Goal: Communication & Community: Answer question/provide support

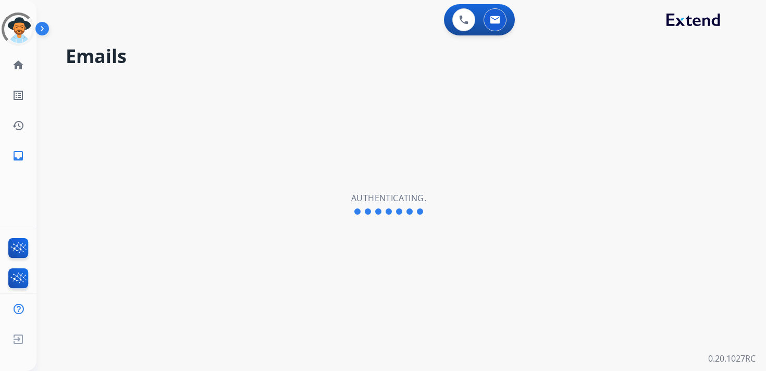
select select "**********"
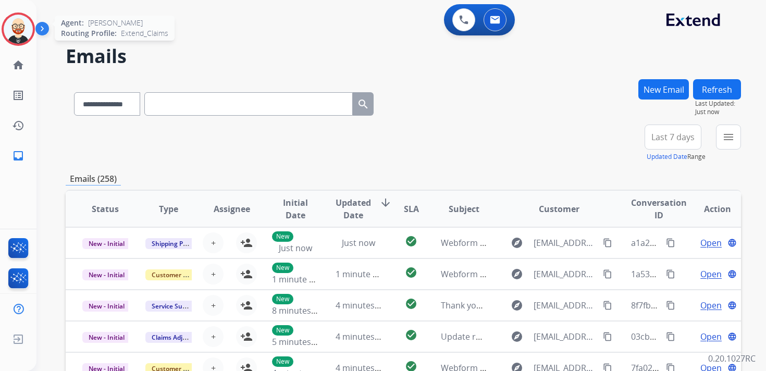
click at [19, 27] on img at bounding box center [18, 29] width 29 height 29
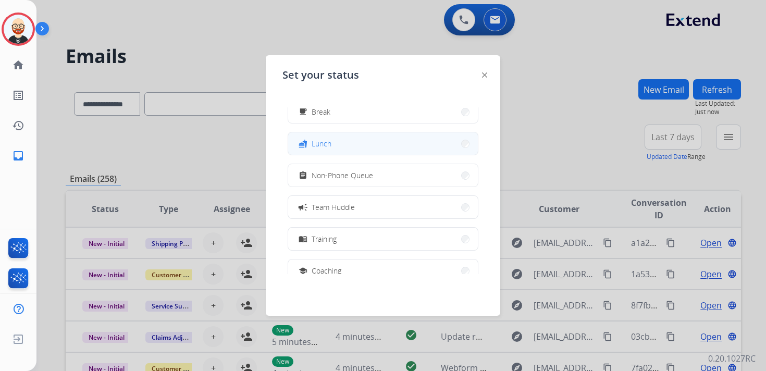
scroll to position [48, 0]
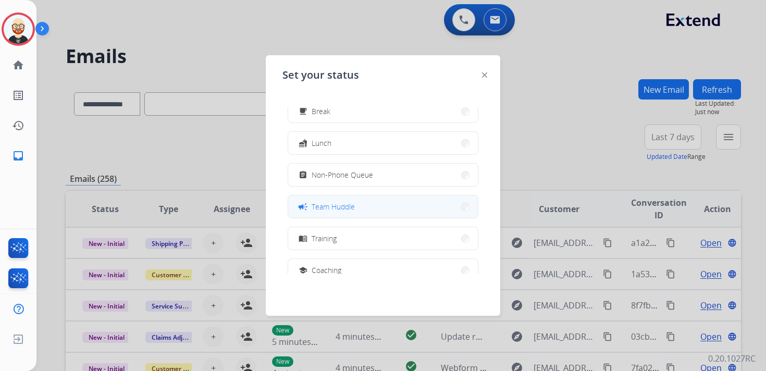
click at [338, 200] on button "campaign Team Huddle" at bounding box center [383, 206] width 190 height 22
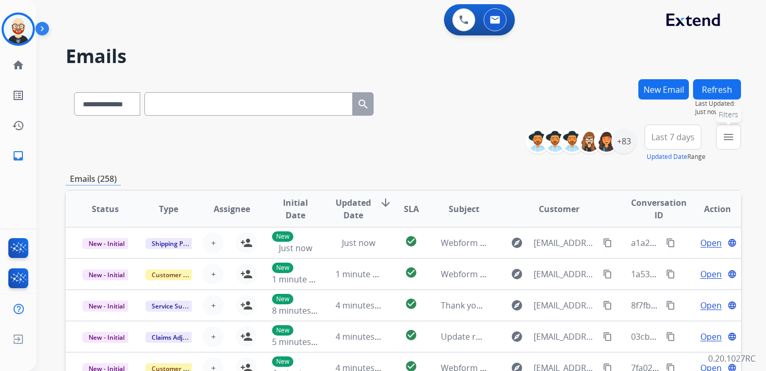
click at [721, 140] on button "menu Filters" at bounding box center [728, 136] width 25 height 25
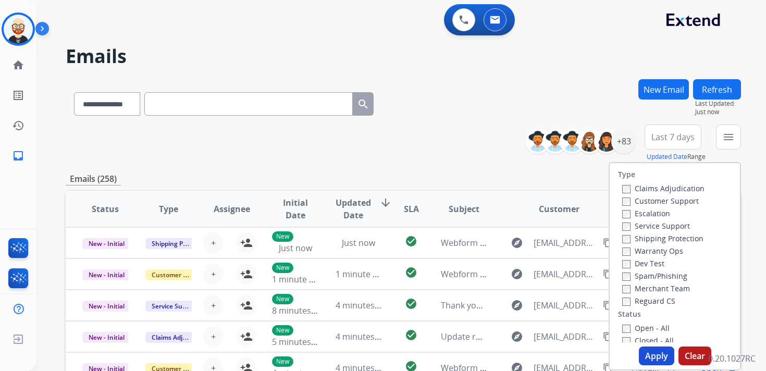
click at [649, 223] on label "Service Support" at bounding box center [656, 226] width 68 height 10
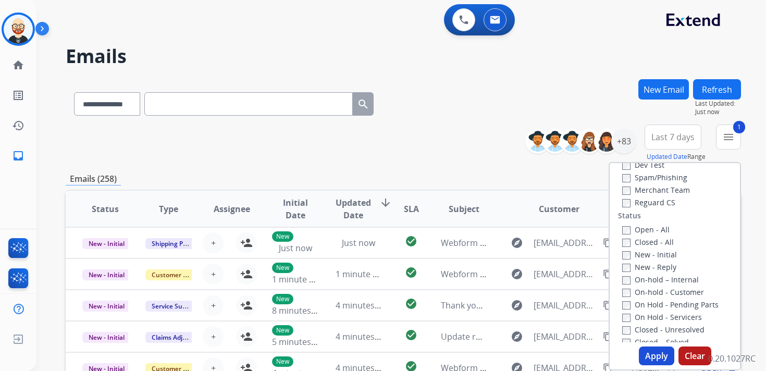
scroll to position [107, 0]
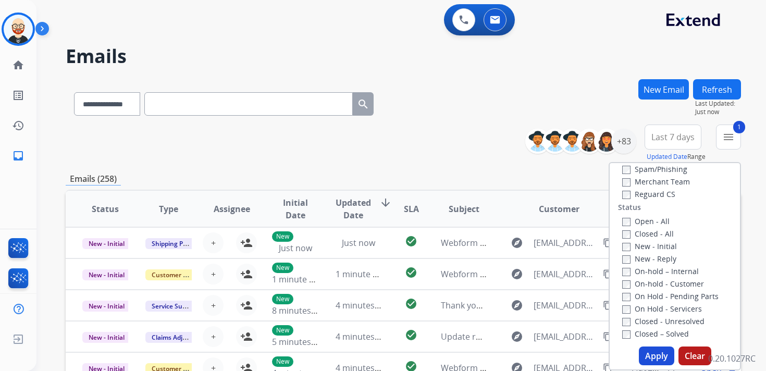
click at [641, 244] on label "New - Initial" at bounding box center [649, 246] width 55 height 10
click at [641, 260] on label "New - Reply" at bounding box center [649, 259] width 54 height 10
click at [647, 352] on button "Apply" at bounding box center [656, 355] width 35 height 19
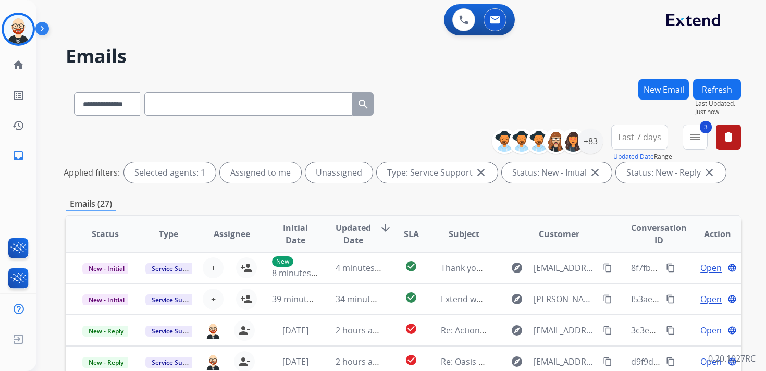
click at [637, 139] on span "Last 7 days" at bounding box center [639, 137] width 43 height 4
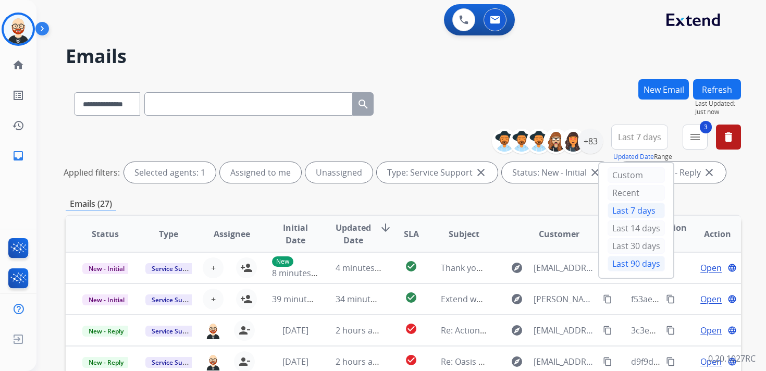
click at [639, 260] on div "Last 90 days" at bounding box center [635, 264] width 57 height 16
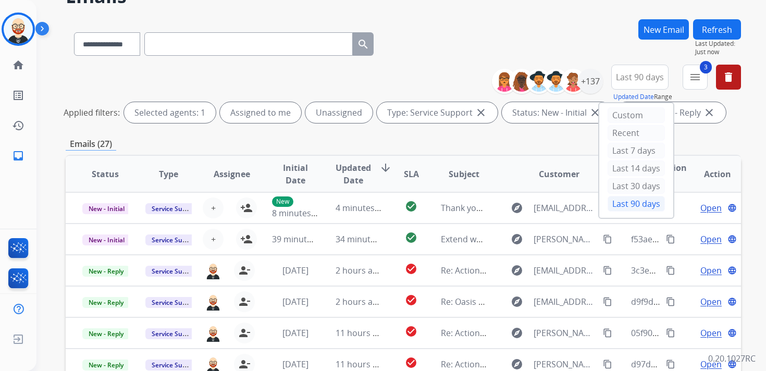
scroll to position [0, 0]
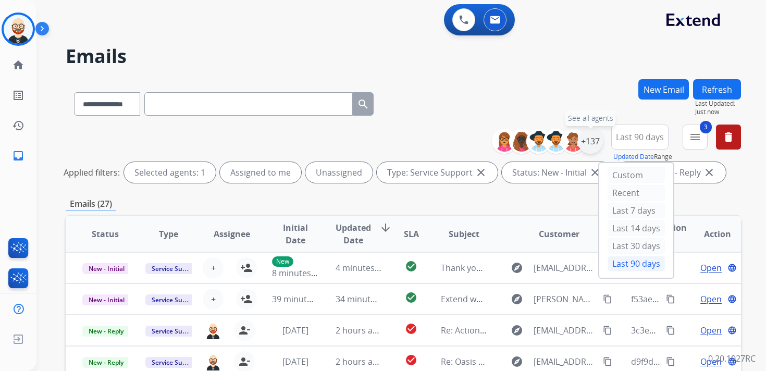
click at [590, 145] on div "+137" at bounding box center [590, 141] width 25 height 25
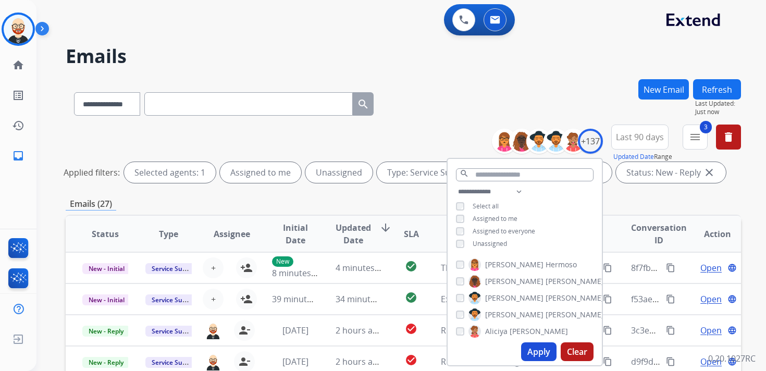
click at [495, 245] on span "Unassigned" at bounding box center [489, 243] width 34 height 9
click at [534, 352] on button "Apply" at bounding box center [538, 351] width 35 height 19
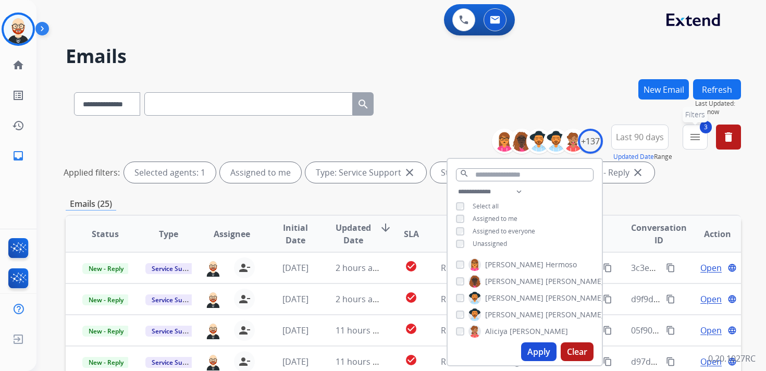
click at [697, 132] on mat-icon "menu" at bounding box center [695, 137] width 13 height 13
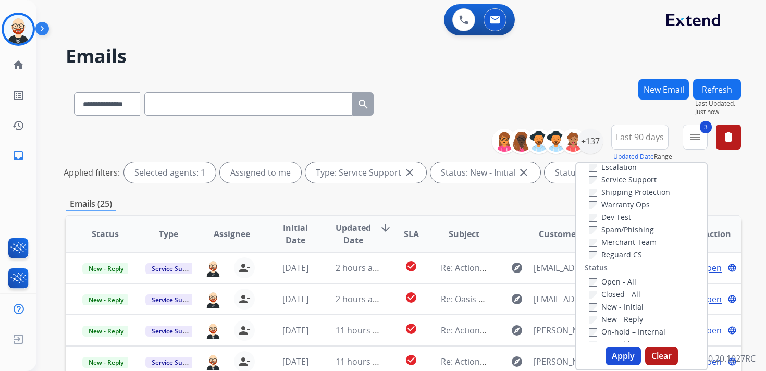
scroll to position [40, 0]
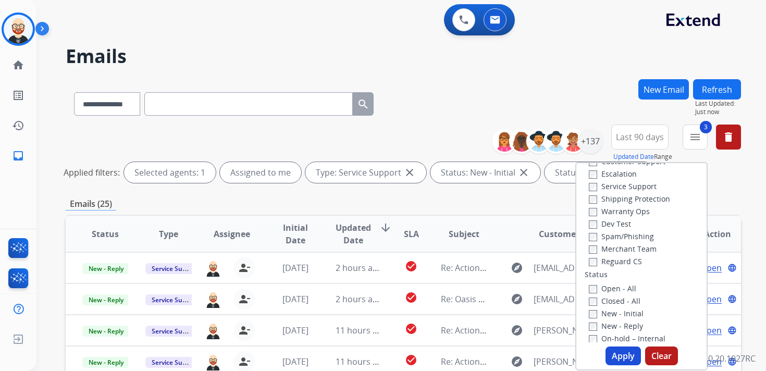
click at [626, 188] on label "Service Support" at bounding box center [623, 186] width 68 height 10
click at [619, 357] on button "Apply" at bounding box center [622, 355] width 35 height 19
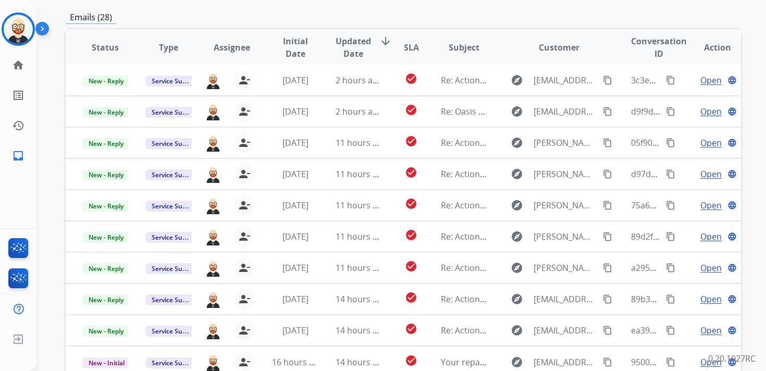
scroll to position [0, 0]
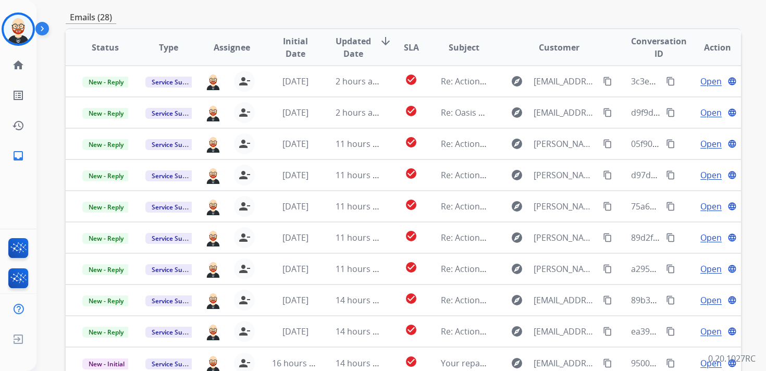
click at [359, 49] on span "Updated Date" at bounding box center [352, 47] width 35 height 25
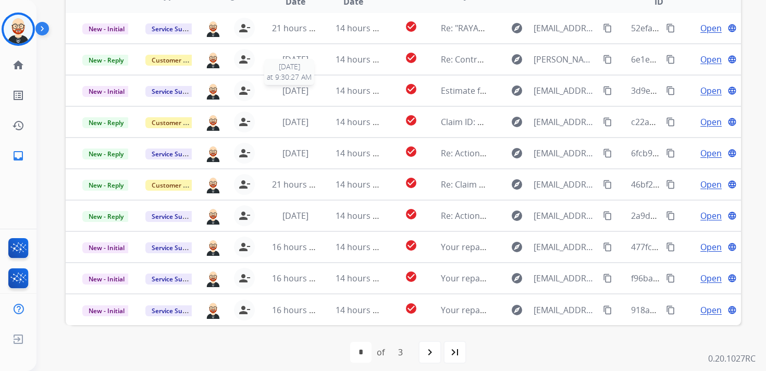
scroll to position [228, 0]
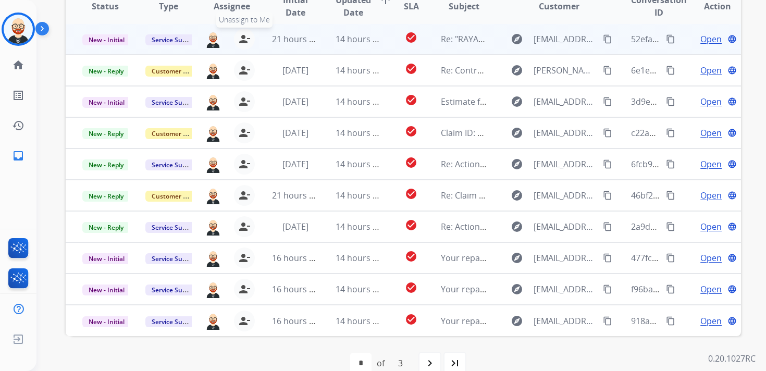
click at [244, 41] on mat-icon "person_remove" at bounding box center [244, 39] width 13 height 13
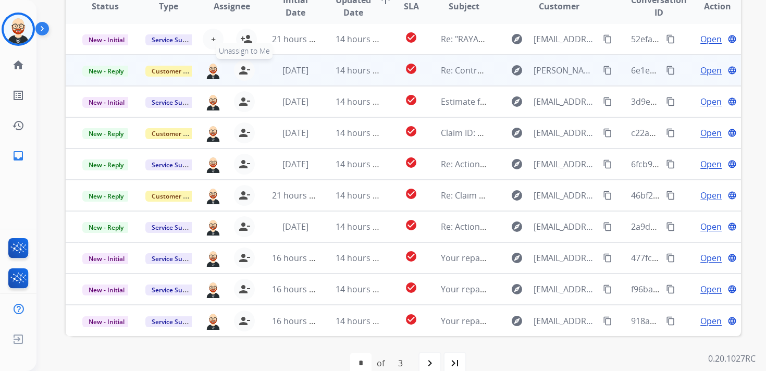
click at [241, 68] on mat-icon "person_remove" at bounding box center [244, 70] width 13 height 13
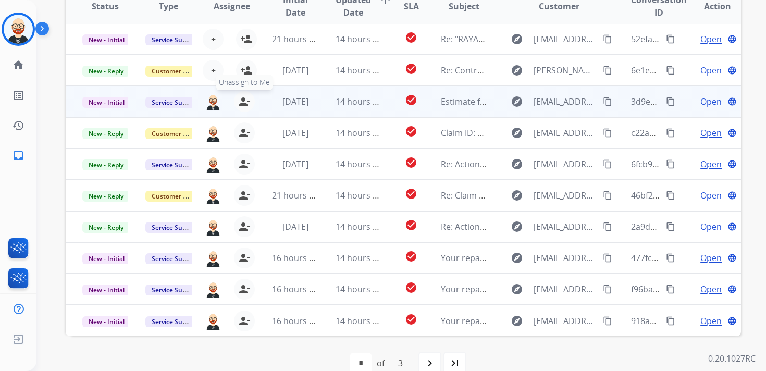
click at [241, 98] on mat-icon "person_remove" at bounding box center [244, 101] width 13 height 13
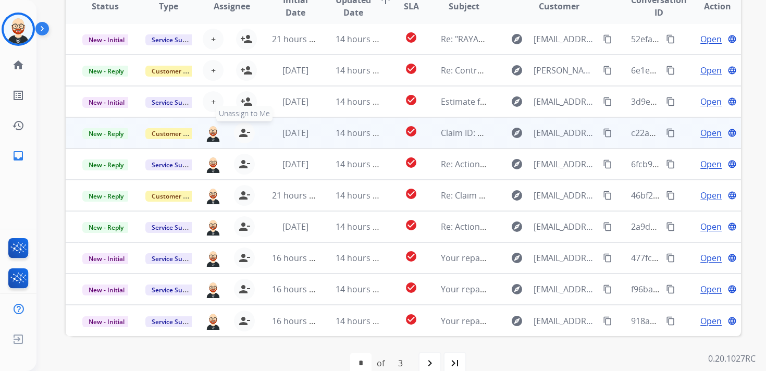
click at [241, 134] on mat-icon "person_remove" at bounding box center [244, 133] width 13 height 13
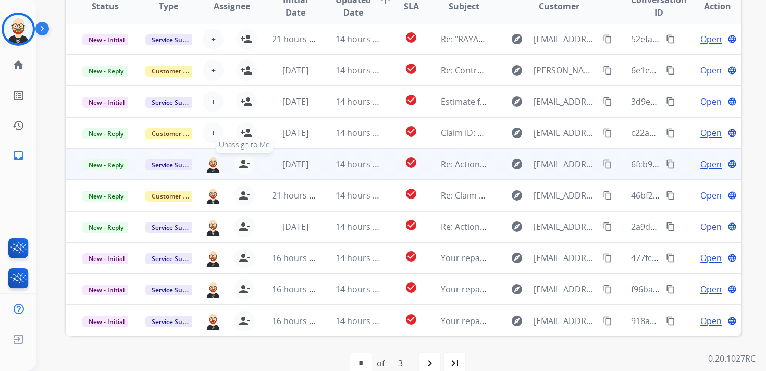
click at [243, 161] on mat-icon "person_remove" at bounding box center [244, 164] width 13 height 13
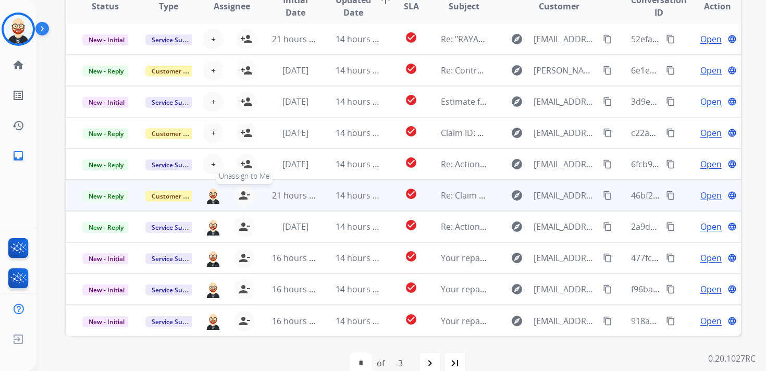
click at [242, 195] on mat-icon "person_remove" at bounding box center [244, 195] width 13 height 13
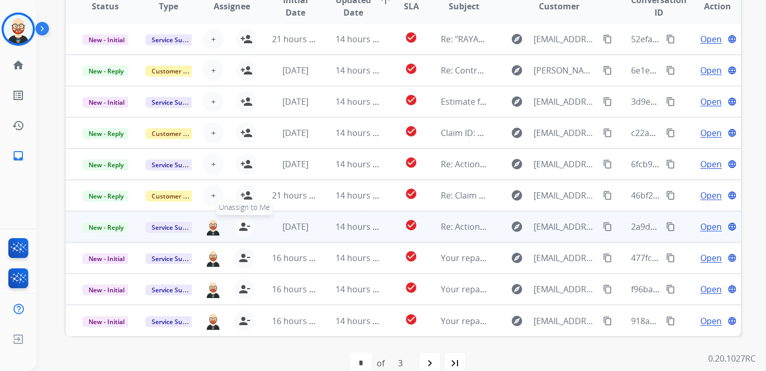
click at [242, 225] on mat-icon "person_remove" at bounding box center [244, 226] width 13 height 13
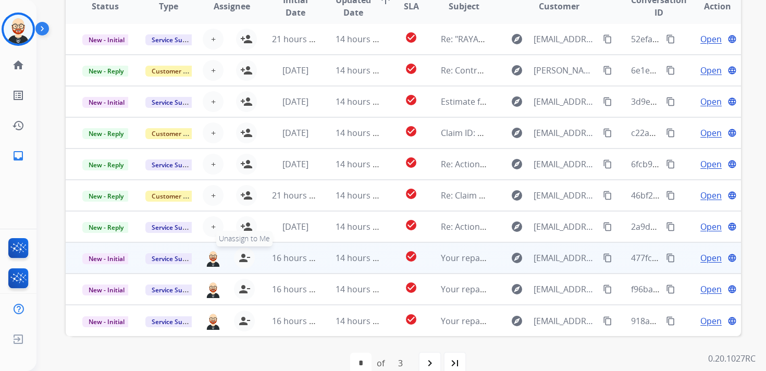
click at [241, 258] on mat-icon "person_remove" at bounding box center [244, 258] width 13 height 13
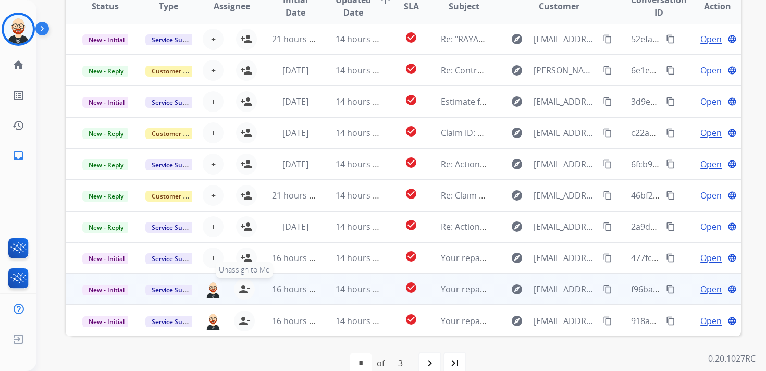
click at [241, 285] on mat-icon "person_remove" at bounding box center [244, 289] width 13 height 13
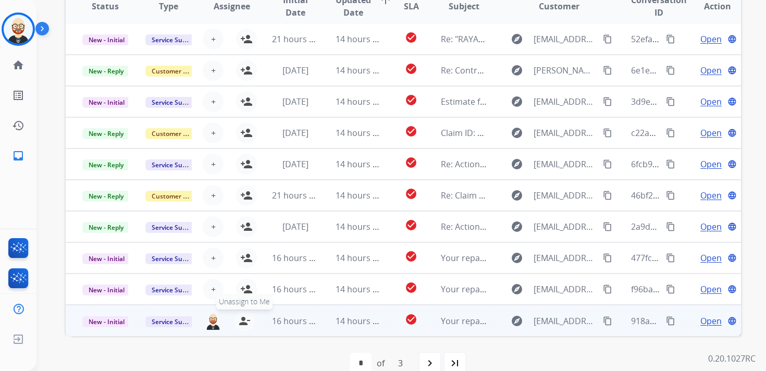
click at [240, 324] on mat-icon "person_remove" at bounding box center [244, 321] width 13 height 13
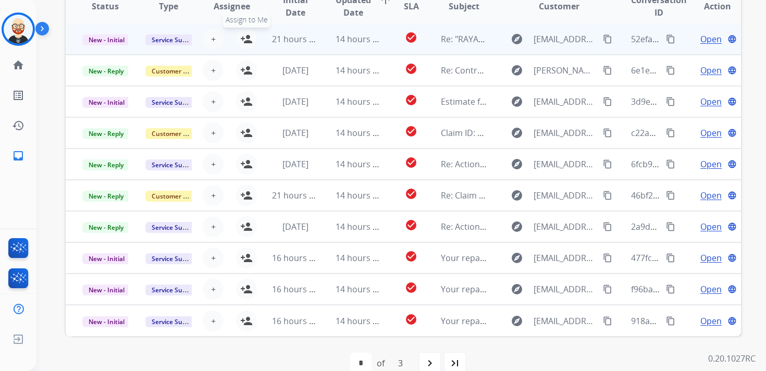
click at [248, 41] on mat-icon "person_add" at bounding box center [246, 39] width 13 height 13
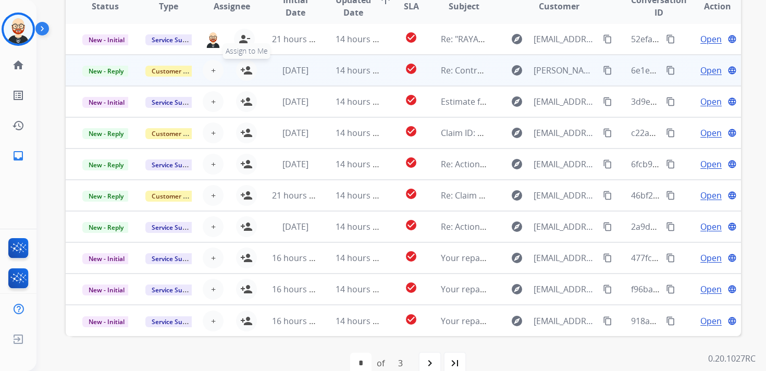
click at [248, 72] on mat-icon "person_add" at bounding box center [246, 70] width 13 height 13
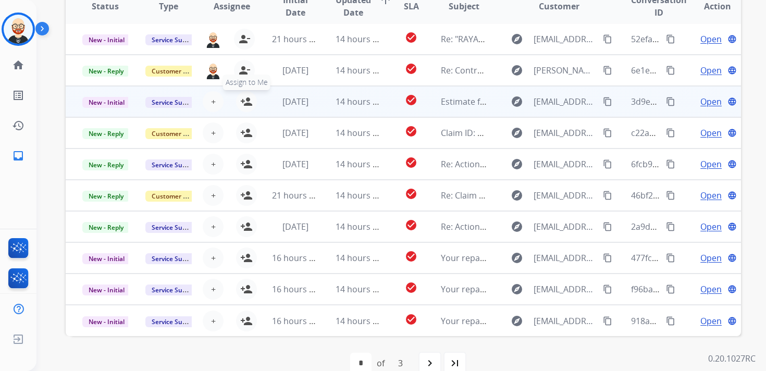
click at [247, 100] on mat-icon "person_add" at bounding box center [246, 101] width 13 height 13
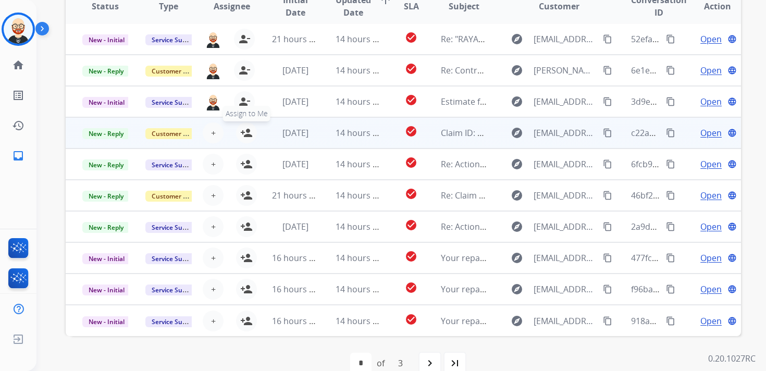
click at [245, 135] on mat-icon "person_add" at bounding box center [246, 133] width 13 height 13
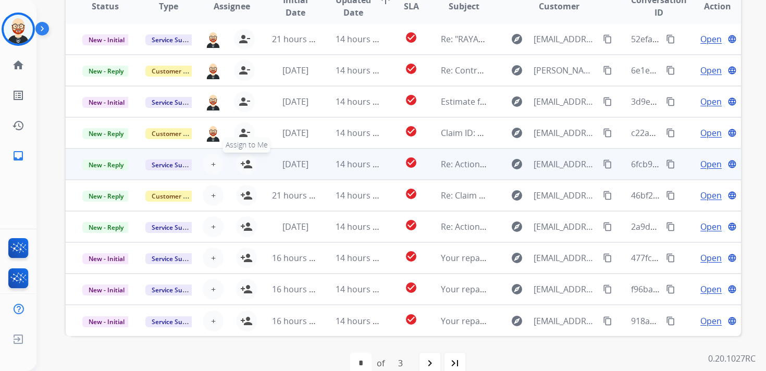
click at [245, 164] on mat-icon "person_add" at bounding box center [246, 164] width 13 height 13
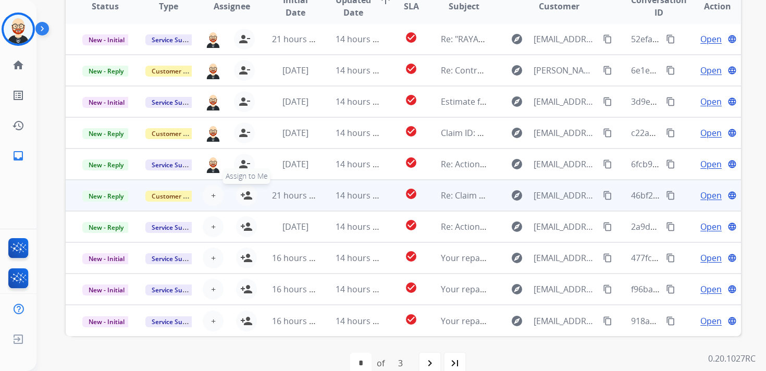
click at [245, 198] on mat-icon "person_add" at bounding box center [246, 195] width 13 height 13
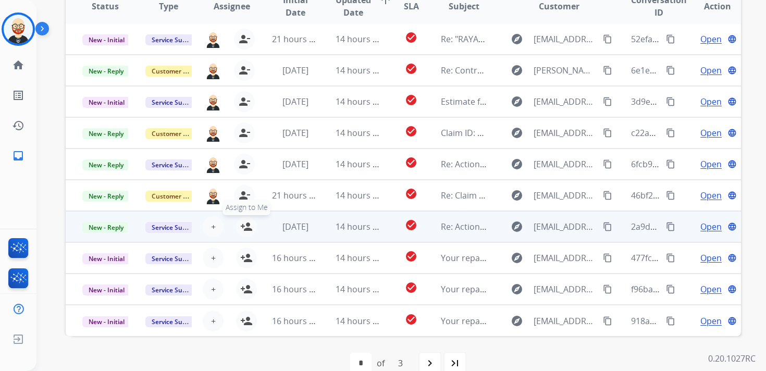
click at [245, 223] on mat-icon "person_add" at bounding box center [246, 226] width 13 height 13
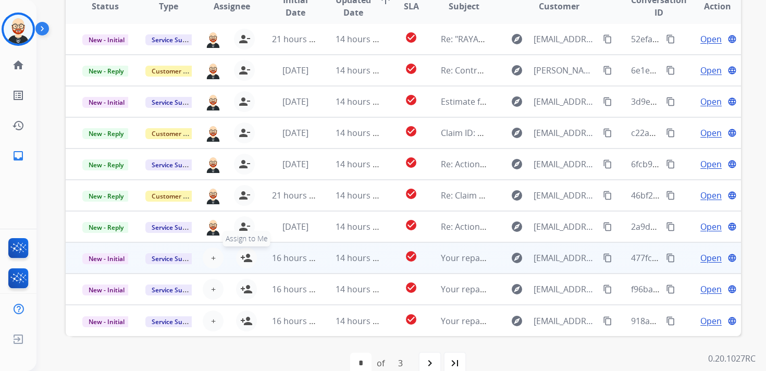
click at [244, 260] on mat-icon "person_add" at bounding box center [246, 258] width 13 height 13
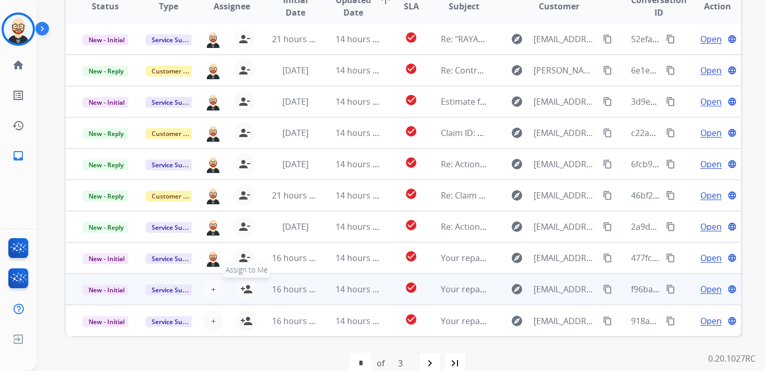
click at [244, 289] on mat-icon "person_add" at bounding box center [246, 289] width 13 height 13
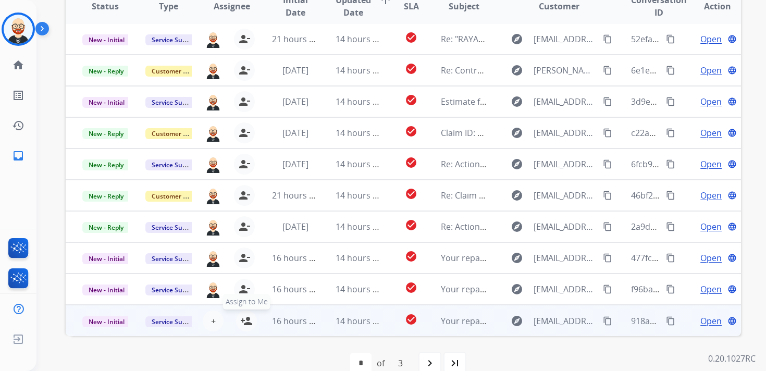
click at [244, 323] on mat-icon "person_add" at bounding box center [246, 321] width 13 height 13
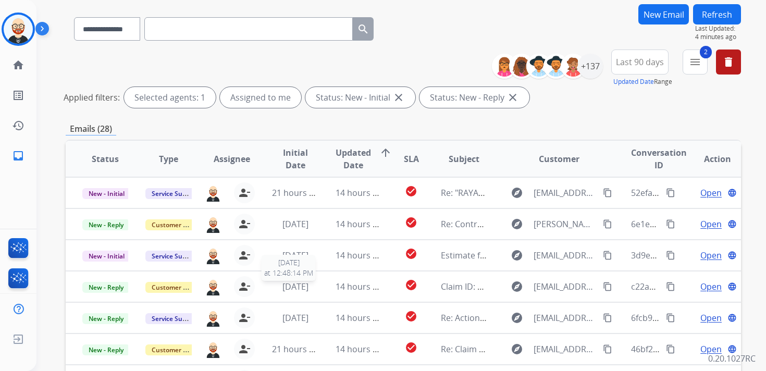
scroll to position [67, 0]
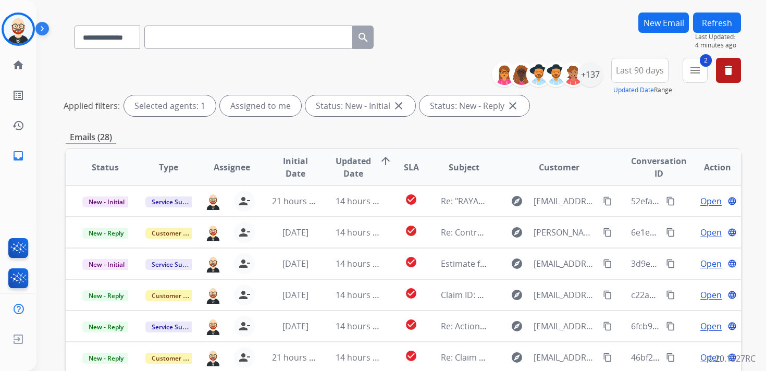
click at [719, 26] on button "Refresh" at bounding box center [717, 23] width 48 height 20
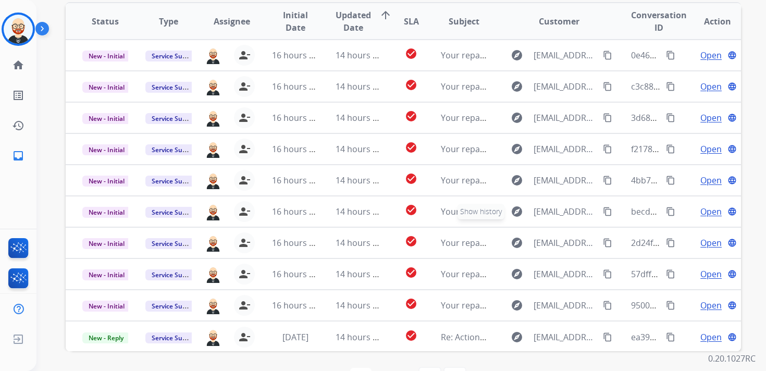
scroll to position [217, 0]
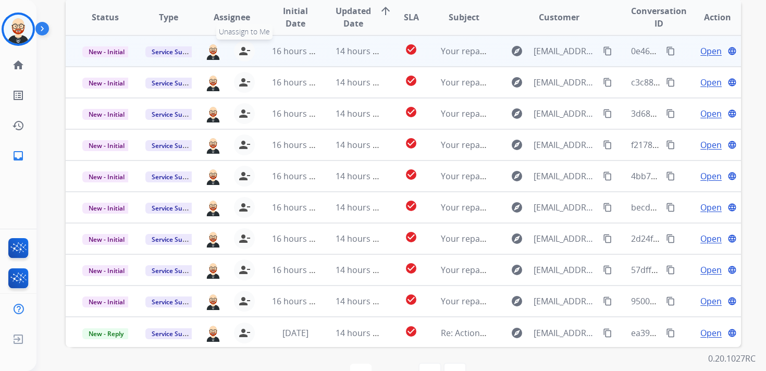
click at [245, 57] on mat-icon "person_remove" at bounding box center [244, 51] width 13 height 13
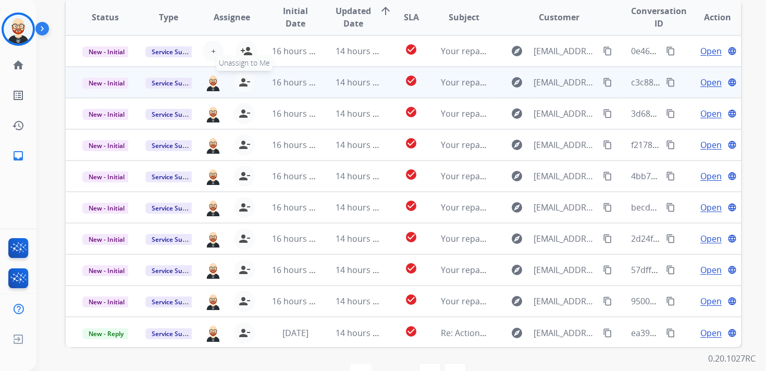
click at [241, 80] on mat-icon "person_remove" at bounding box center [244, 82] width 13 height 13
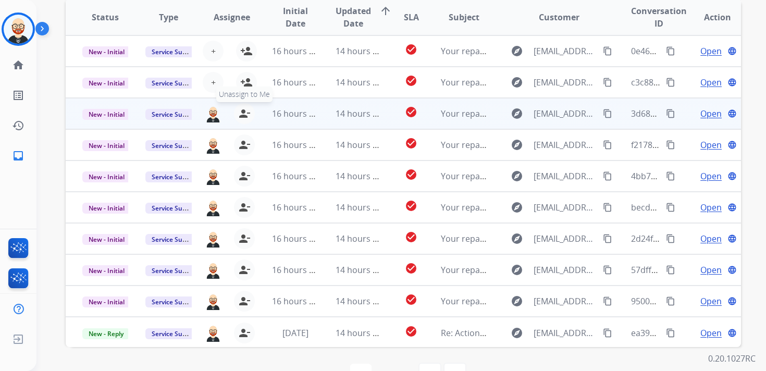
click at [241, 106] on button "person_remove [PERSON_NAME] to Me" at bounding box center [244, 113] width 21 height 21
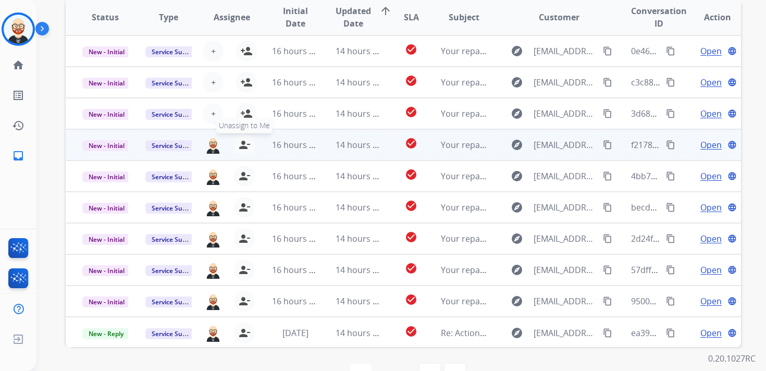
click at [240, 146] on mat-icon "person_remove" at bounding box center [244, 145] width 13 height 13
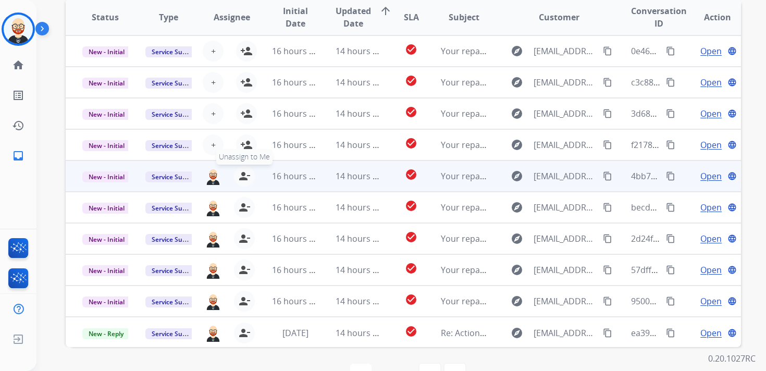
click at [240, 179] on mat-icon "person_remove" at bounding box center [244, 176] width 13 height 13
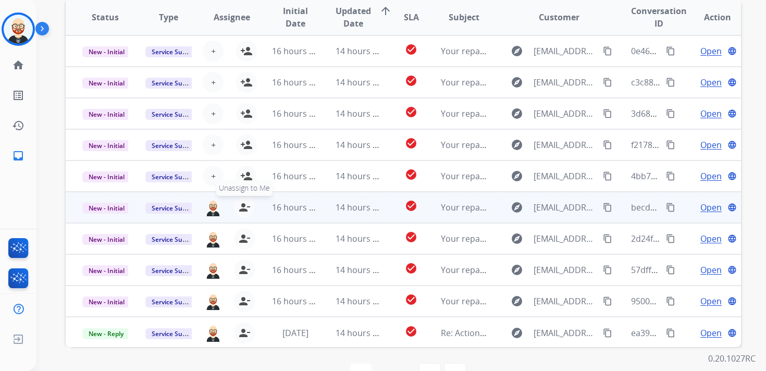
click at [239, 204] on mat-icon "person_remove" at bounding box center [244, 207] width 13 height 13
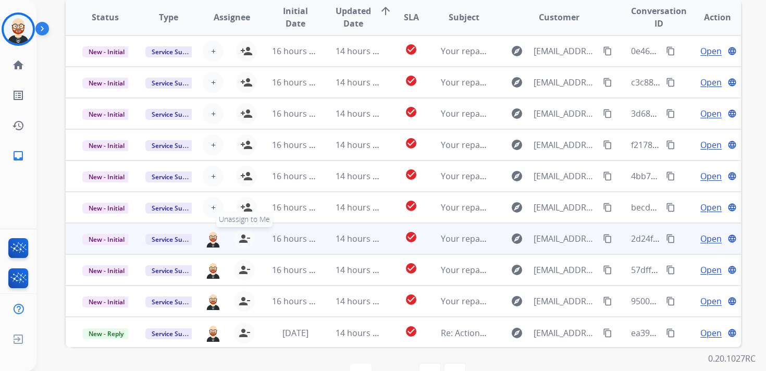
click at [239, 236] on mat-icon "person_remove" at bounding box center [244, 238] width 13 height 13
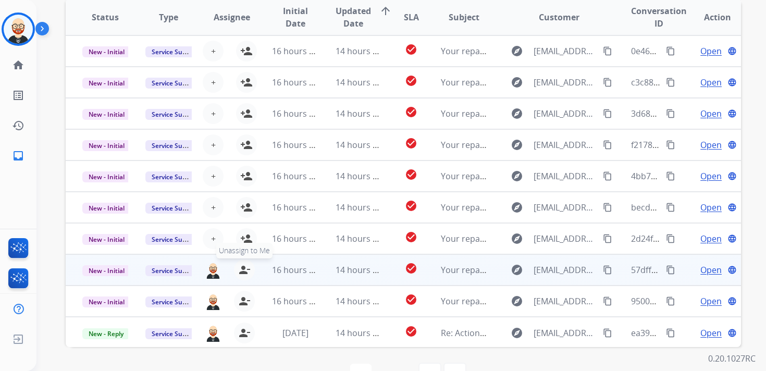
click at [239, 272] on mat-icon "person_remove" at bounding box center [244, 270] width 13 height 13
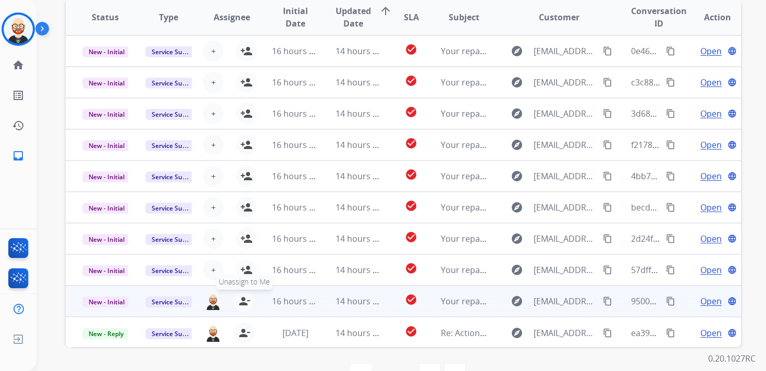
click at [240, 299] on mat-icon "person_remove" at bounding box center [244, 301] width 13 height 13
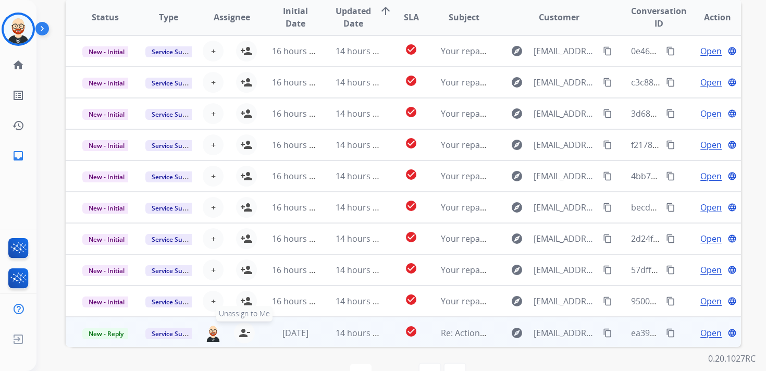
click at [240, 338] on mat-icon "person_remove" at bounding box center [244, 333] width 13 height 13
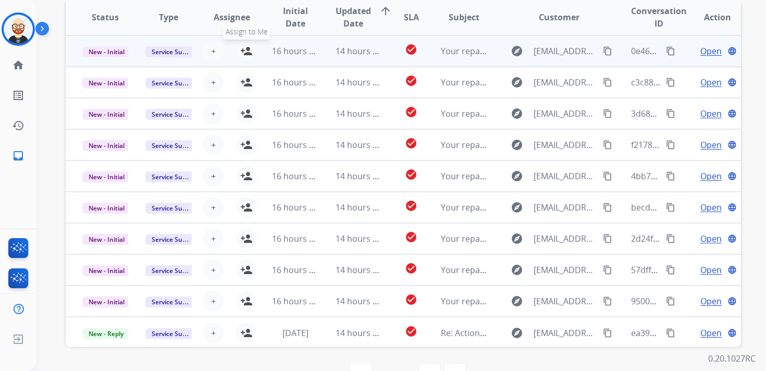
click at [241, 50] on mat-icon "person_add" at bounding box center [246, 51] width 13 height 13
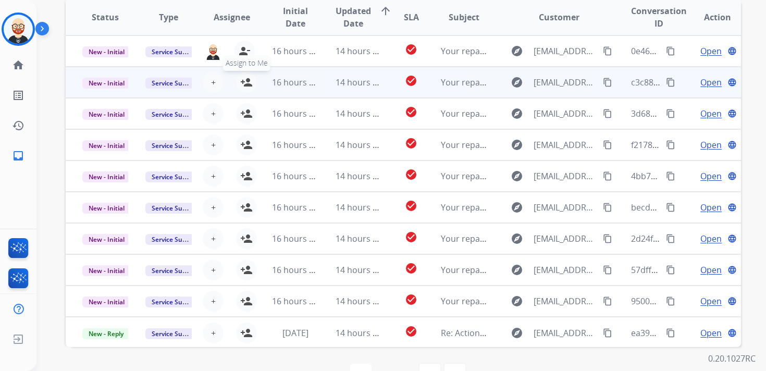
click at [243, 78] on mat-icon "person_add" at bounding box center [246, 82] width 13 height 13
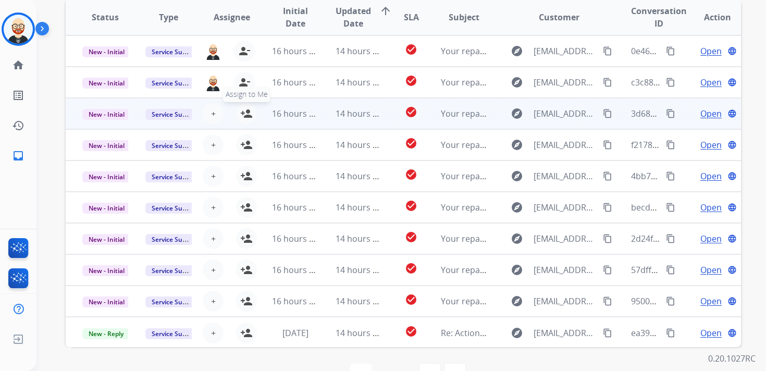
click at [243, 121] on button "person_add Assign to Me" at bounding box center [246, 113] width 21 height 21
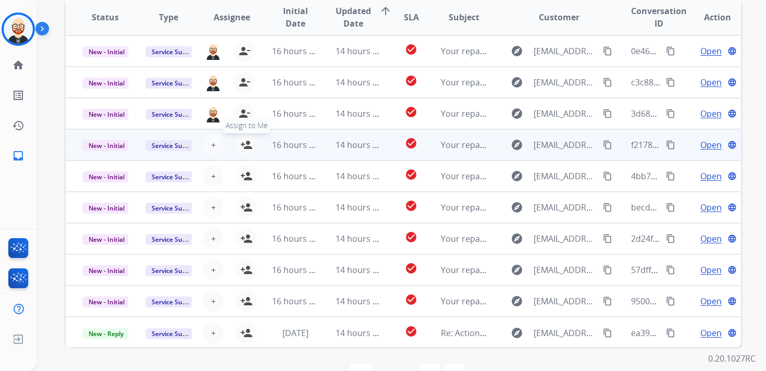
click at [243, 144] on mat-icon "person_add" at bounding box center [246, 145] width 13 height 13
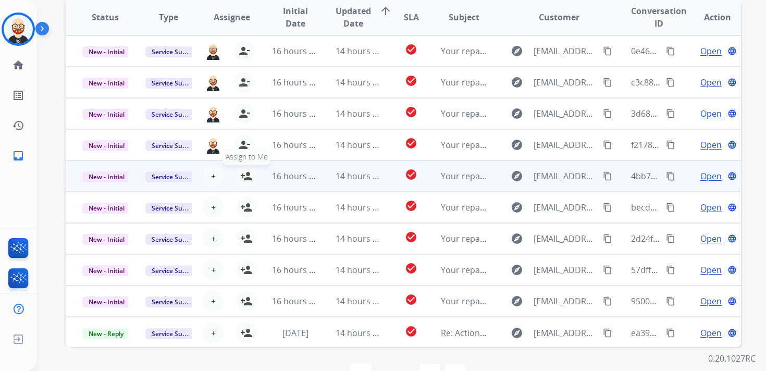
click at [244, 182] on button "person_add Assign to Me" at bounding box center [246, 176] width 21 height 21
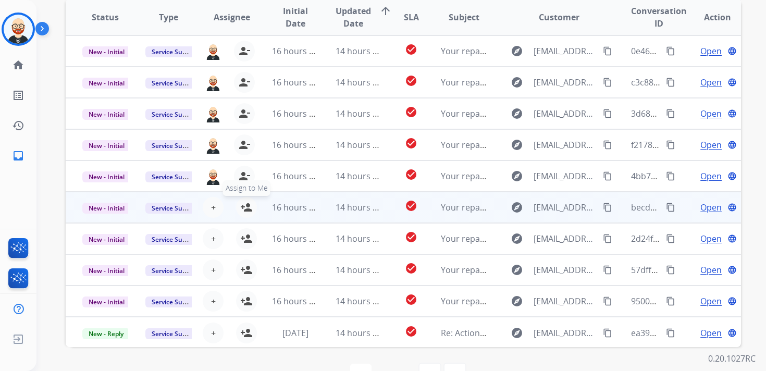
click at [246, 210] on mat-icon "person_add" at bounding box center [246, 207] width 13 height 13
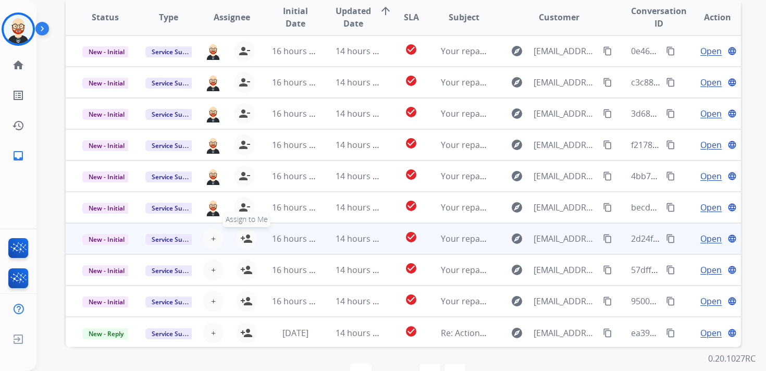
click at [246, 240] on mat-icon "person_add" at bounding box center [246, 238] width 13 height 13
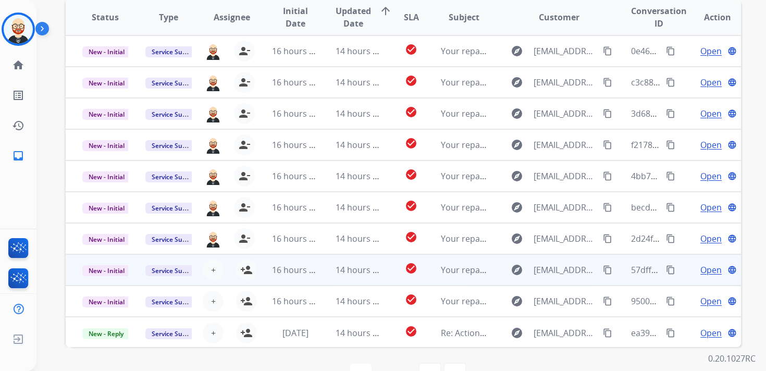
click at [247, 281] on div "+ Select agent person_add Assign to Me" at bounding box center [223, 269] width 63 height 29
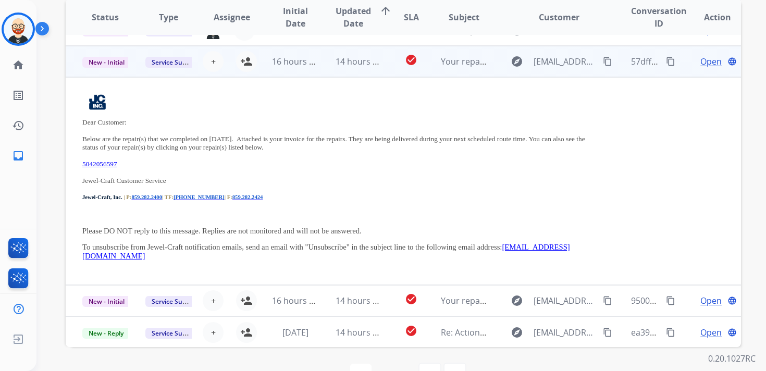
click at [262, 67] on td "16 hours ago" at bounding box center [286, 61] width 63 height 31
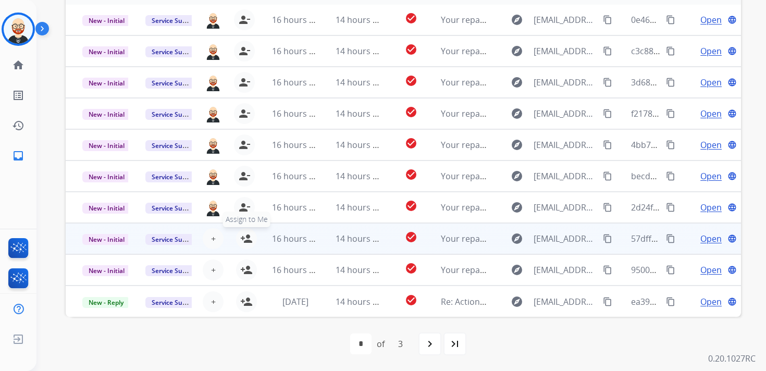
click at [244, 233] on mat-icon "person_add" at bounding box center [246, 238] width 13 height 13
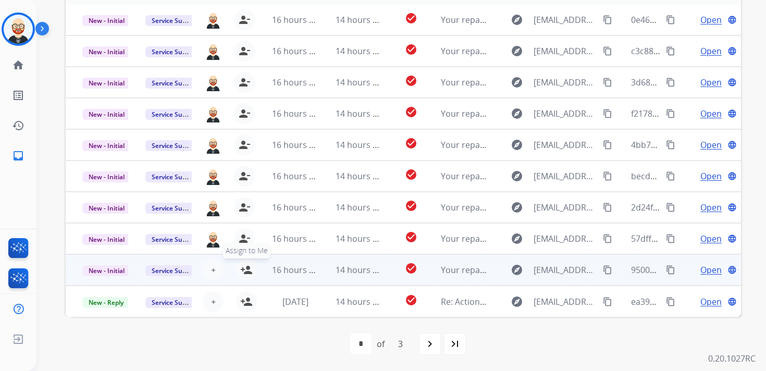
click at [244, 268] on mat-icon "person_add" at bounding box center [246, 270] width 13 height 13
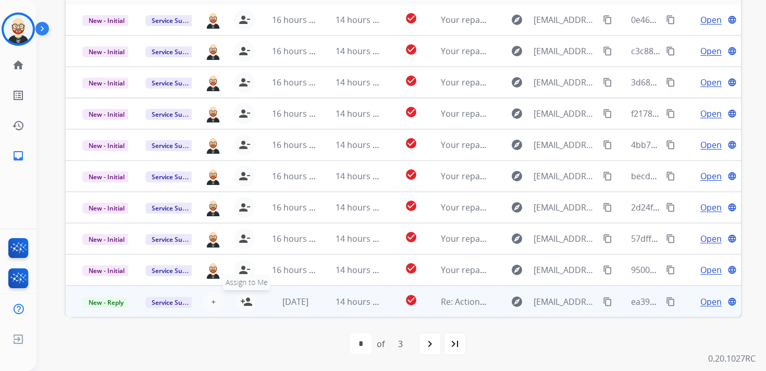
click at [244, 304] on mat-icon "person_add" at bounding box center [246, 301] width 13 height 13
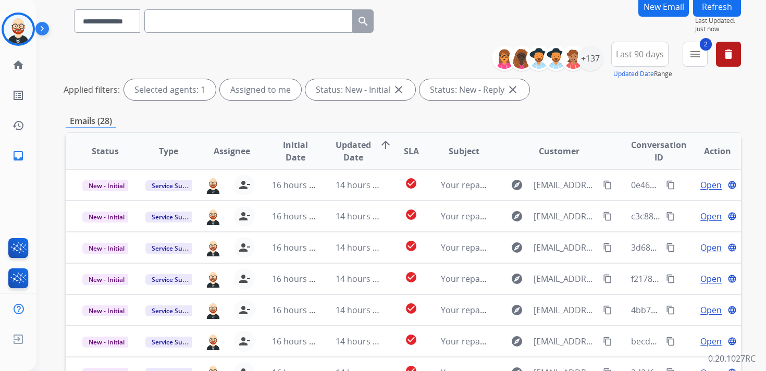
scroll to position [61, 0]
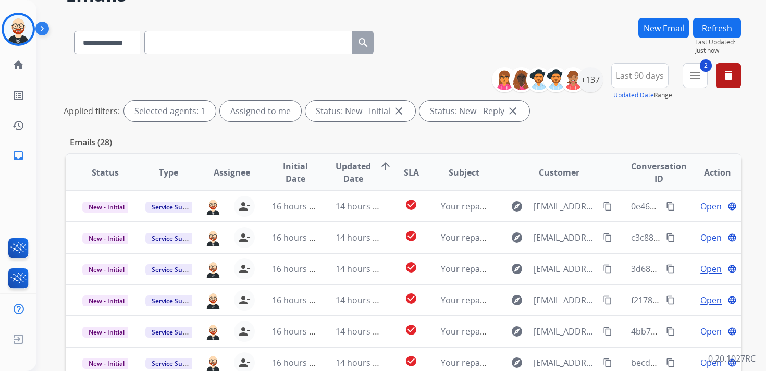
click at [709, 27] on button "Refresh" at bounding box center [717, 28] width 48 height 20
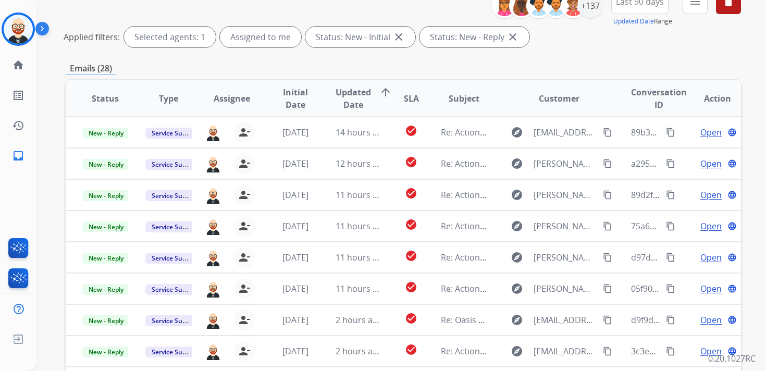
scroll to position [133, 0]
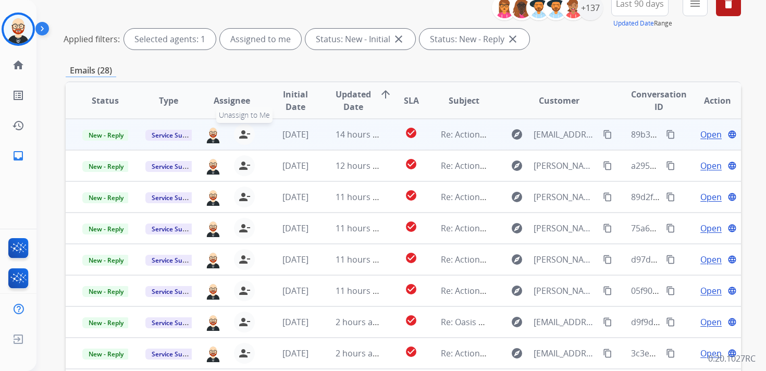
click at [244, 134] on mat-icon "person_remove" at bounding box center [244, 134] width 13 height 13
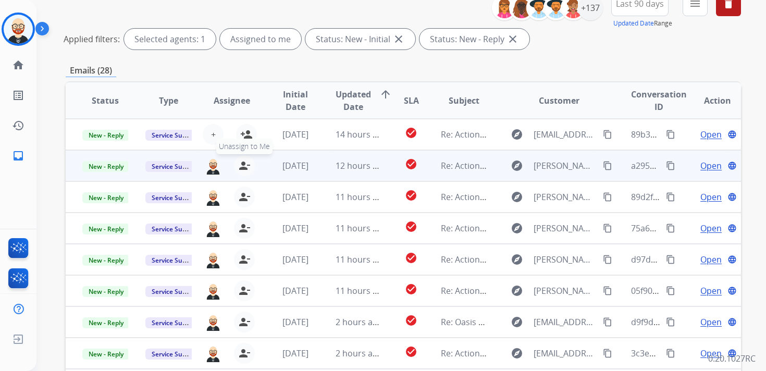
click at [242, 165] on mat-icon "person_remove" at bounding box center [244, 165] width 13 height 13
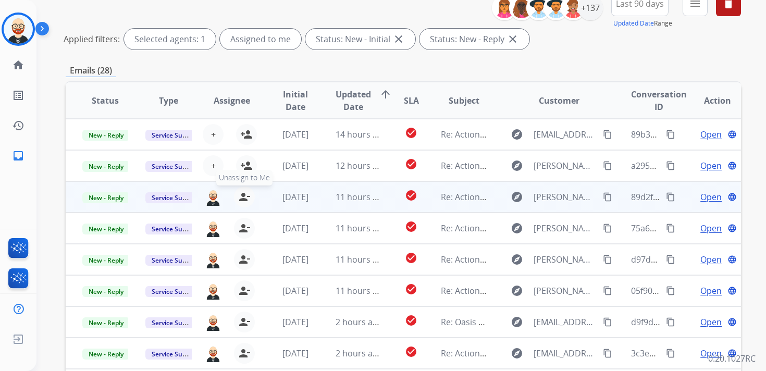
click at [241, 198] on mat-icon "person_remove" at bounding box center [244, 197] width 13 height 13
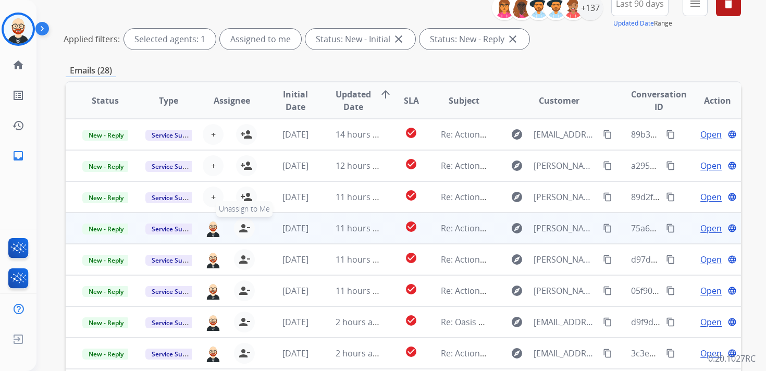
click at [240, 227] on mat-icon "person_remove" at bounding box center [244, 228] width 13 height 13
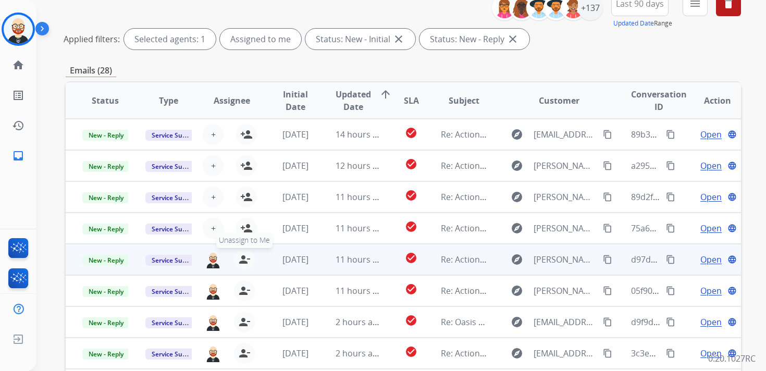
click at [241, 254] on mat-icon "person_remove" at bounding box center [244, 259] width 13 height 13
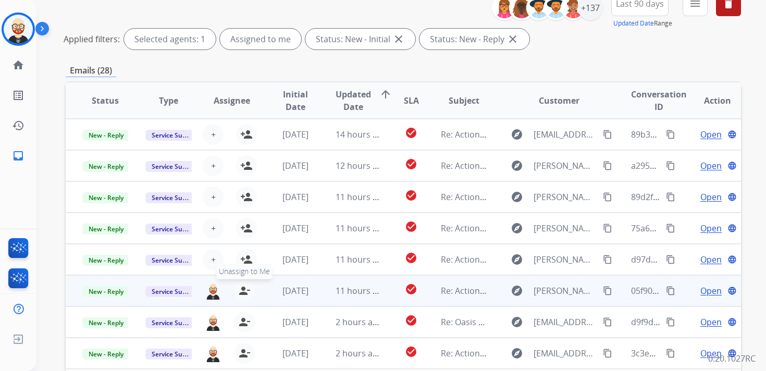
click at [242, 288] on mat-icon "person_remove" at bounding box center [244, 290] width 13 height 13
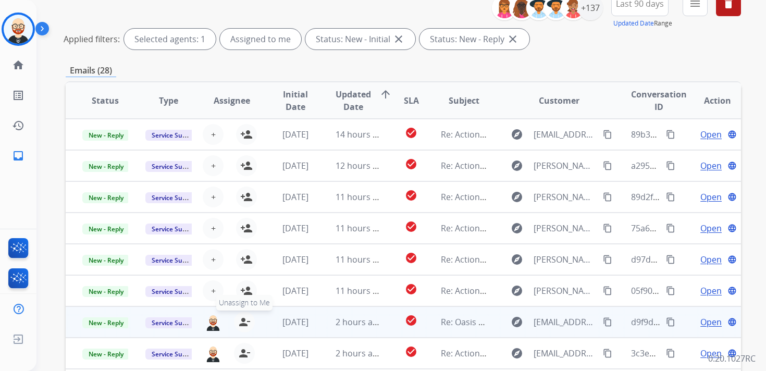
click at [241, 318] on mat-icon "person_remove" at bounding box center [244, 322] width 13 height 13
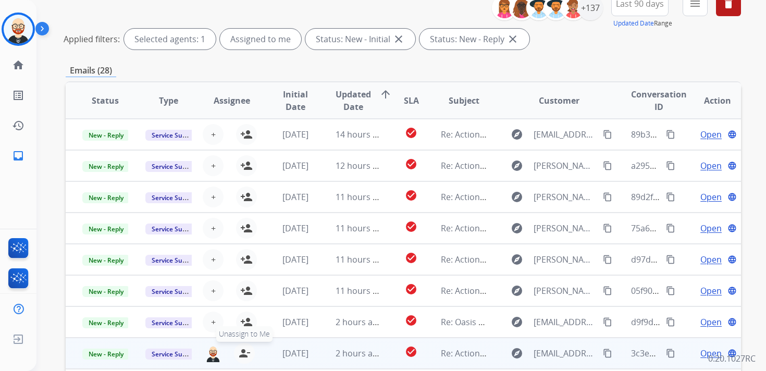
click at [239, 352] on mat-icon "person_remove" at bounding box center [244, 353] width 13 height 13
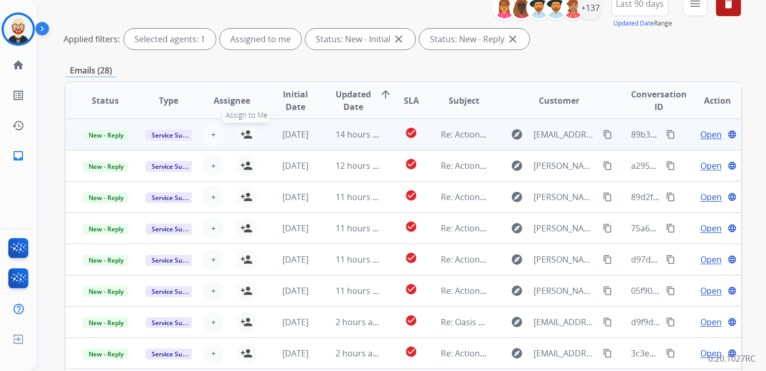
click at [245, 138] on mat-icon "person_add" at bounding box center [246, 134] width 13 height 13
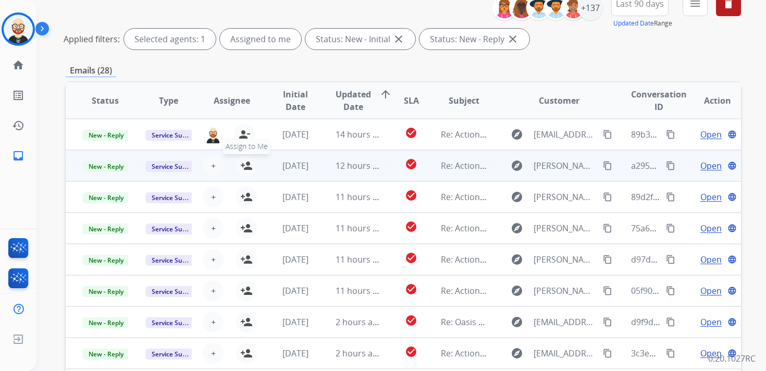
click at [243, 173] on button "person_add Assign to Me" at bounding box center [246, 165] width 21 height 21
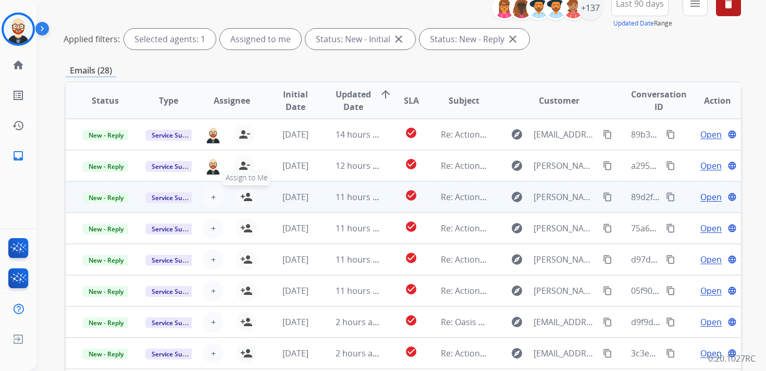
click at [243, 197] on mat-icon "person_add" at bounding box center [246, 197] width 13 height 13
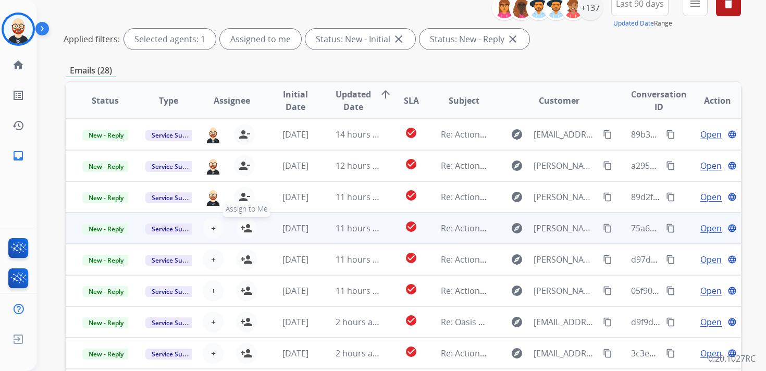
click at [243, 234] on button "person_add Assign to Me" at bounding box center [246, 228] width 21 height 21
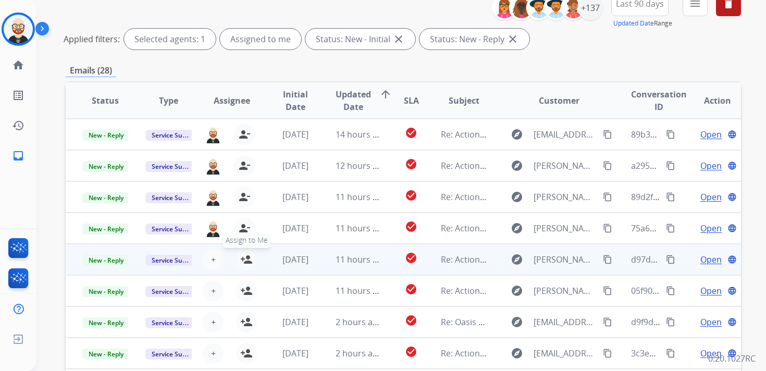
click at [245, 260] on mat-icon "person_add" at bounding box center [246, 259] width 13 height 13
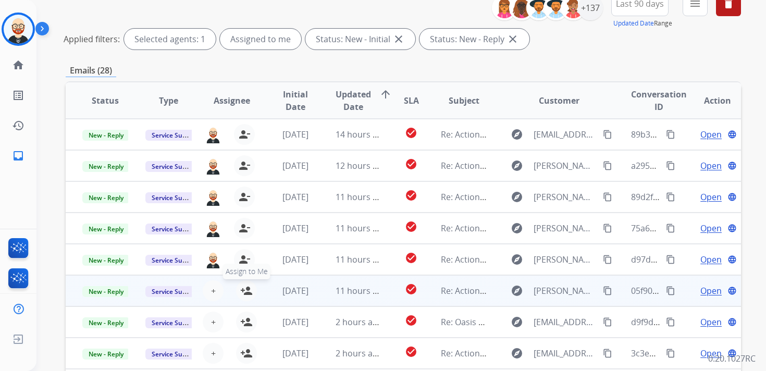
click at [244, 291] on mat-icon "person_add" at bounding box center [246, 290] width 13 height 13
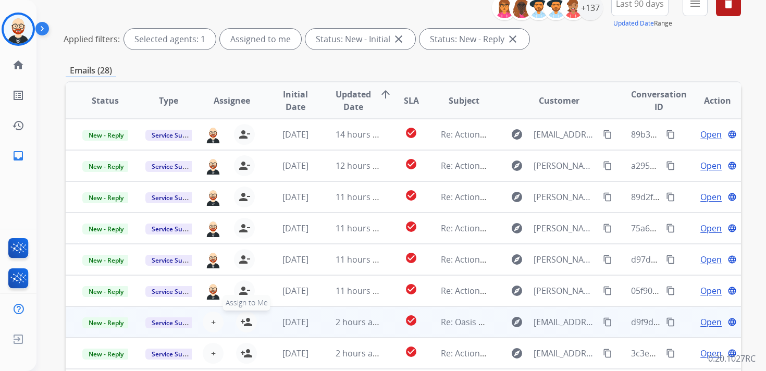
click at [246, 320] on mat-icon "person_add" at bounding box center [246, 322] width 13 height 13
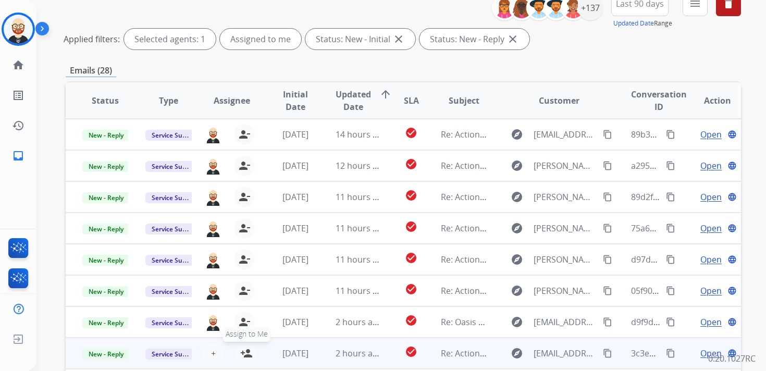
click at [247, 354] on mat-icon "person_add" at bounding box center [246, 353] width 13 height 13
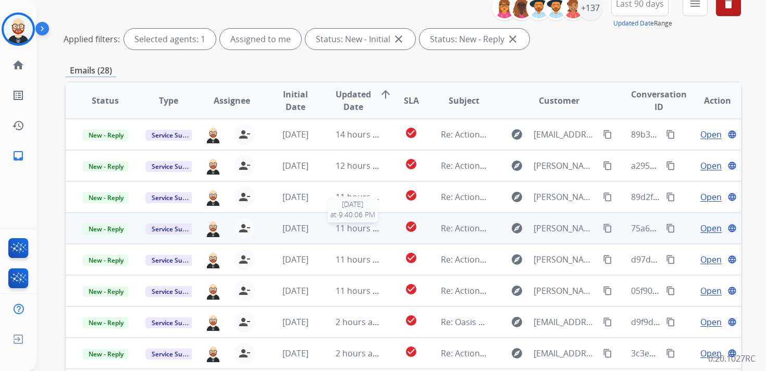
scroll to position [0, 0]
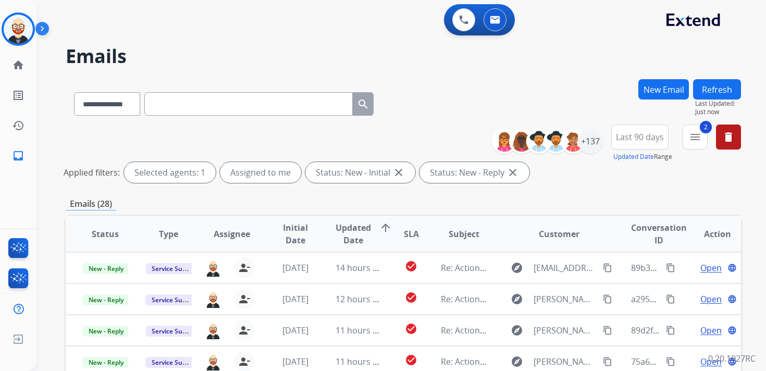
click at [713, 92] on button "Refresh" at bounding box center [717, 89] width 48 height 20
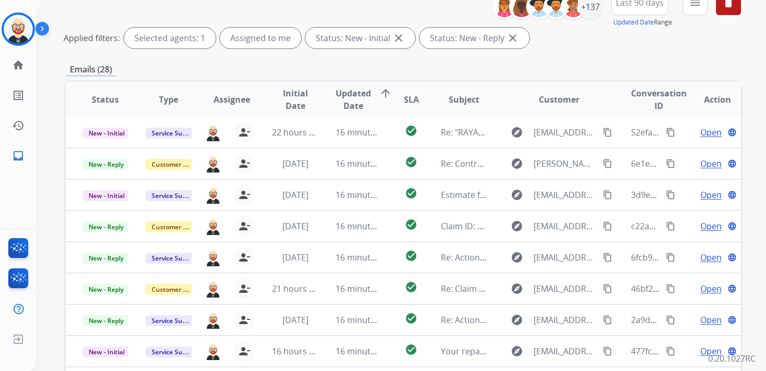
scroll to position [136, 0]
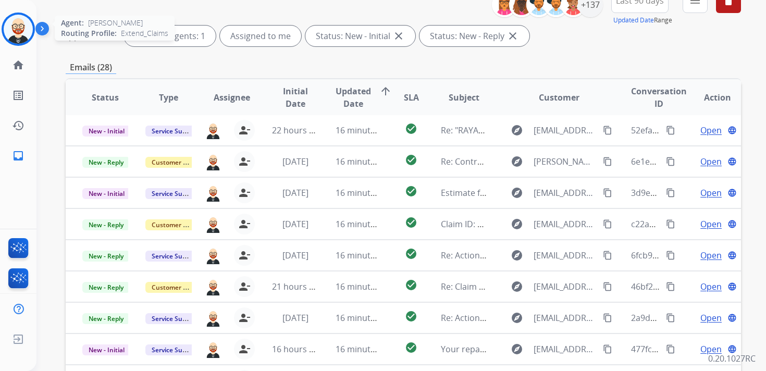
click at [23, 33] on img at bounding box center [18, 29] width 29 height 29
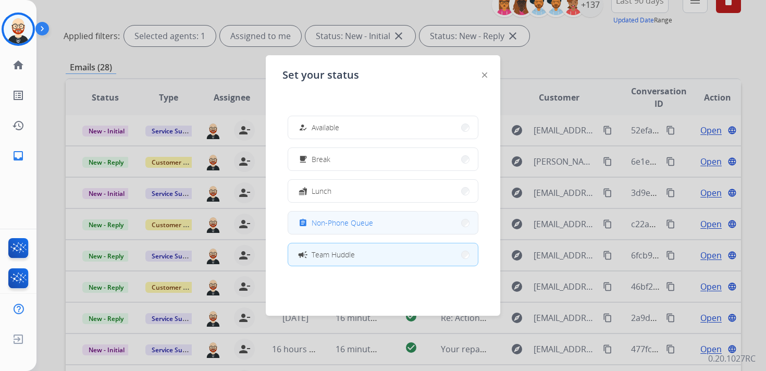
click at [326, 223] on span "Non-Phone Queue" at bounding box center [342, 222] width 61 height 11
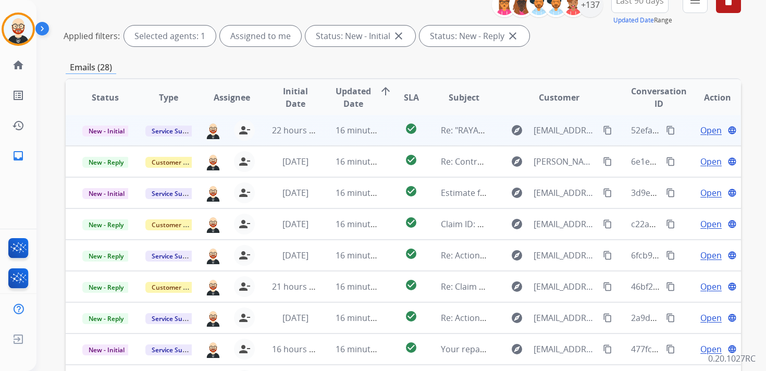
click at [700, 129] on span "Open" at bounding box center [710, 130] width 21 height 13
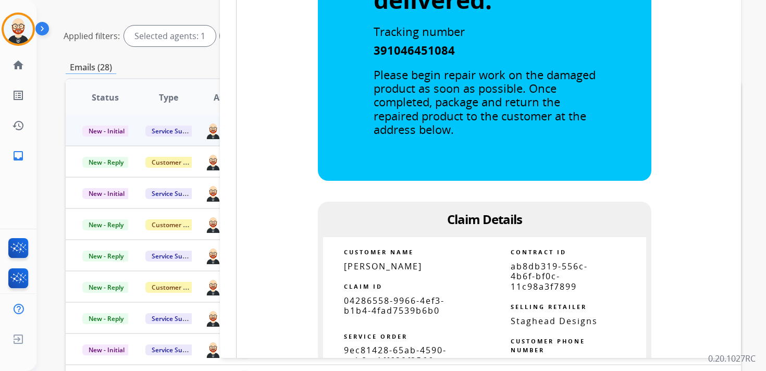
scroll to position [369, 0]
click at [390, 312] on span "04286558-9966-4ef3-b1b4-4fad7539b6b0" at bounding box center [394, 304] width 101 height 21
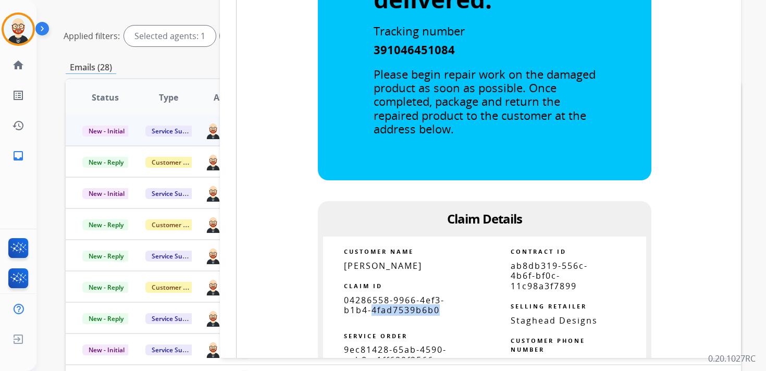
click at [390, 312] on span "04286558-9966-4ef3-b1b4-4fad7539b6b0" at bounding box center [394, 304] width 101 height 21
copy tbody
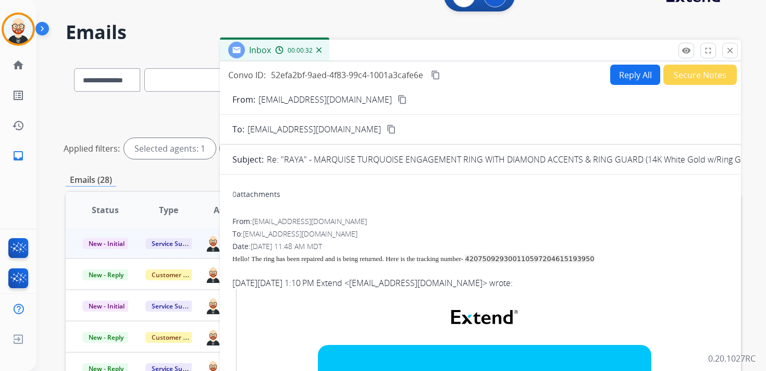
scroll to position [15, 0]
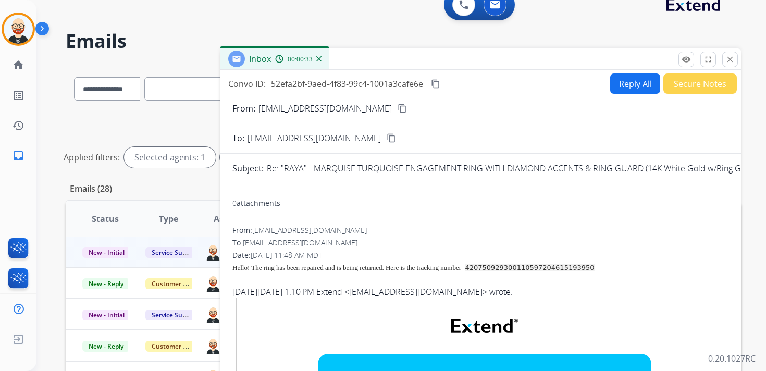
click at [438, 83] on mat-icon "content_copy" at bounding box center [435, 83] width 9 height 9
click at [385, 262] on div "Hello! The ring has been repaired and is being returned. Here is the tracking n…" at bounding box center [480, 266] width 496 height 13
copy span
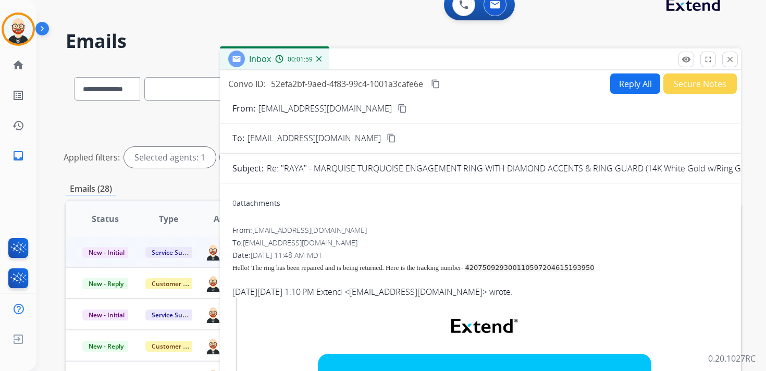
click at [626, 83] on button "Reply All" at bounding box center [635, 83] width 50 height 20
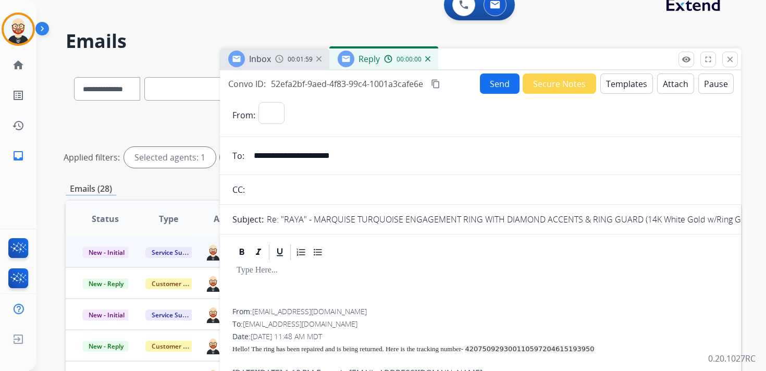
select select "**********"
click at [290, 279] on div at bounding box center [480, 284] width 496 height 47
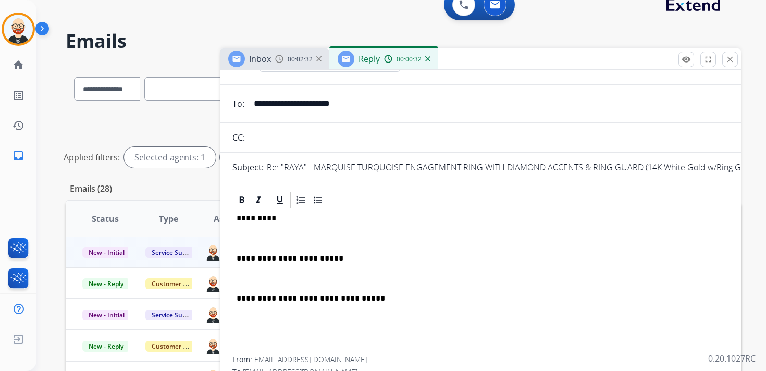
scroll to position [36, 0]
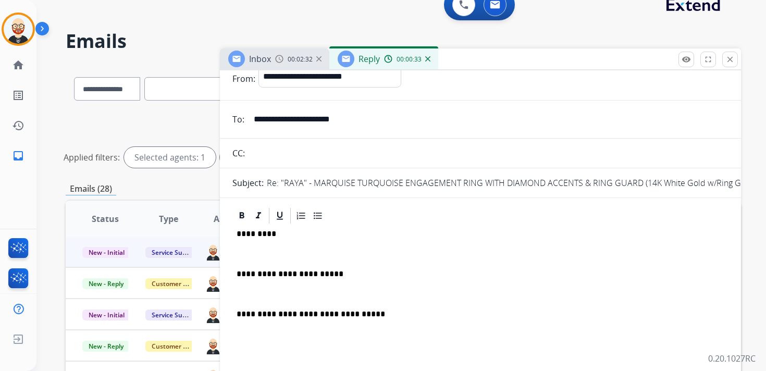
click at [293, 249] on p at bounding box center [480, 253] width 488 height 9
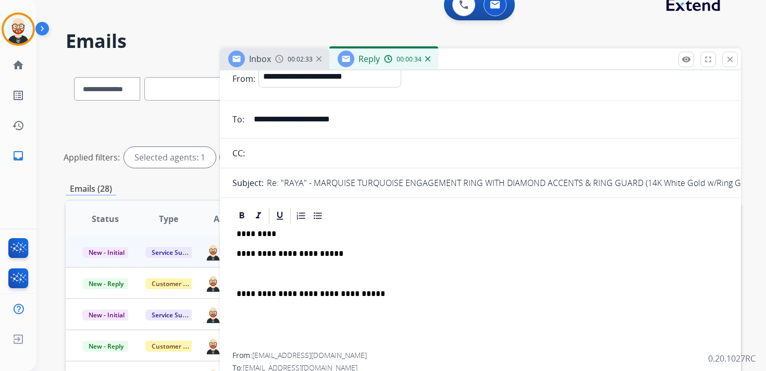
click at [272, 270] on p at bounding box center [480, 273] width 488 height 9
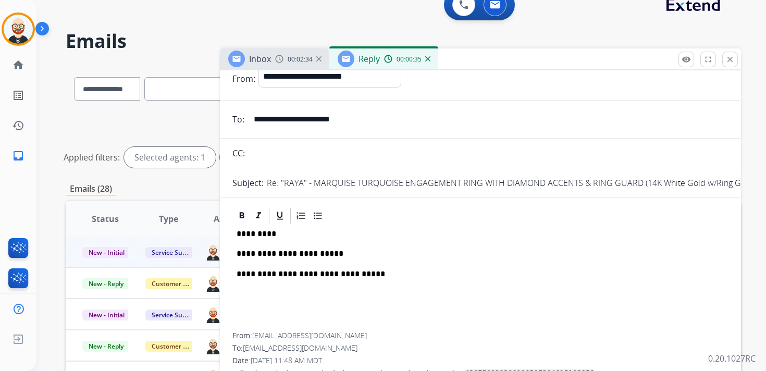
scroll to position [0, 0]
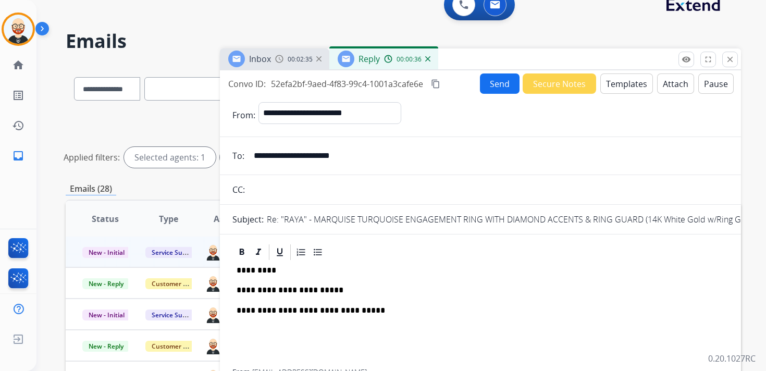
click at [481, 83] on button "Send" at bounding box center [500, 83] width 40 height 20
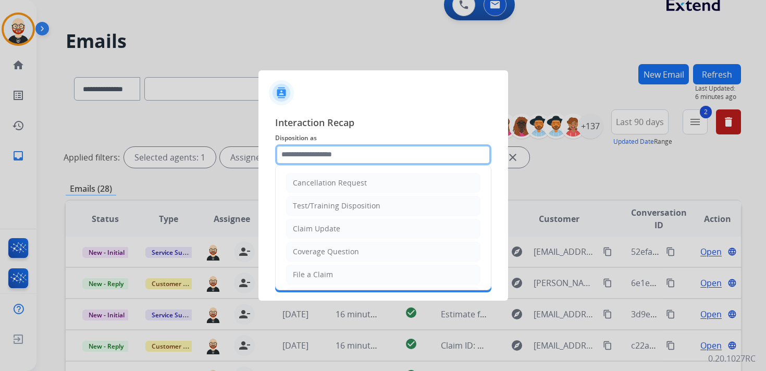
click at [325, 160] on input "text" at bounding box center [383, 154] width 216 height 21
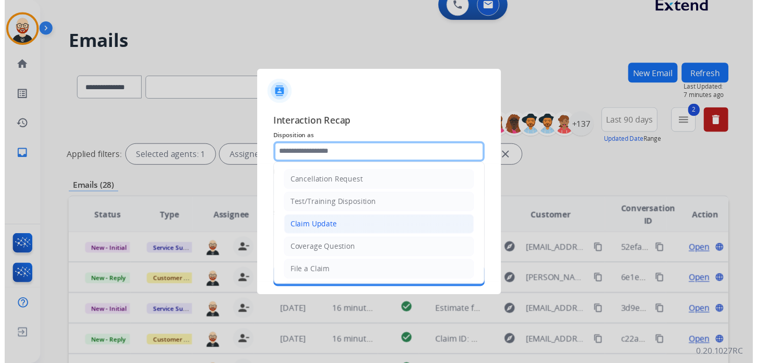
scroll to position [156, 0]
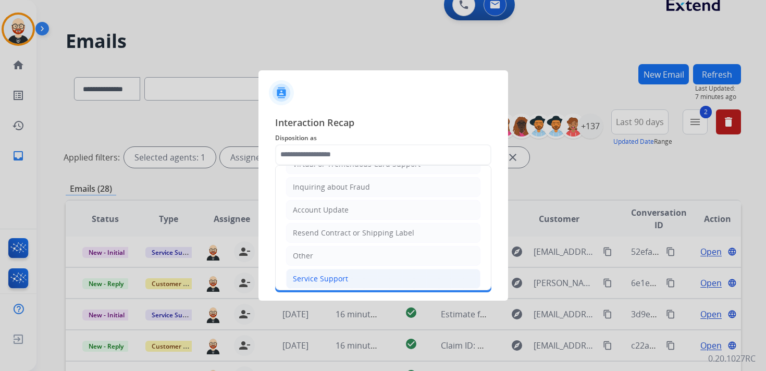
click at [336, 273] on div "Service Support" at bounding box center [320, 278] width 55 height 10
type input "**********"
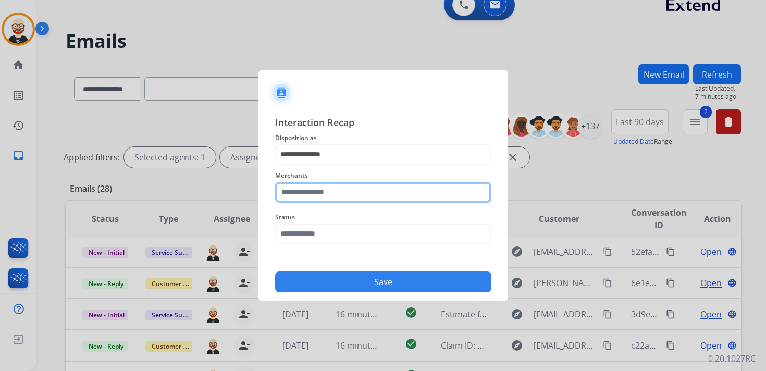
click at [327, 191] on input "text" at bounding box center [383, 192] width 216 height 21
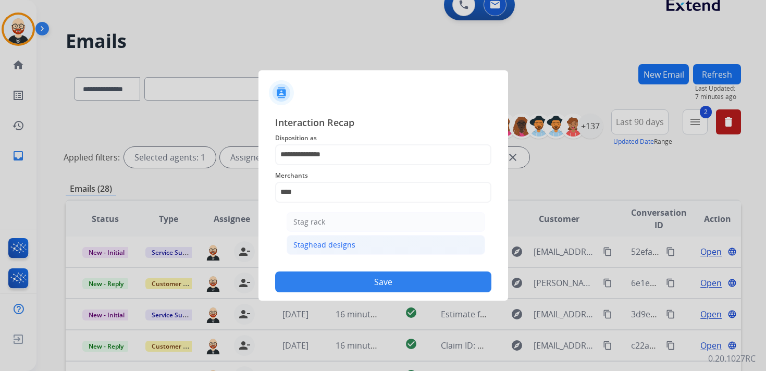
click at [346, 244] on div "Staghead designs" at bounding box center [324, 245] width 62 height 10
type input "**********"
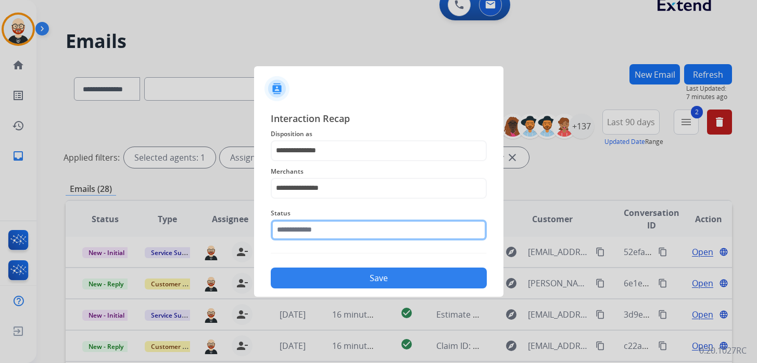
click at [323, 236] on input "text" at bounding box center [379, 229] width 216 height 21
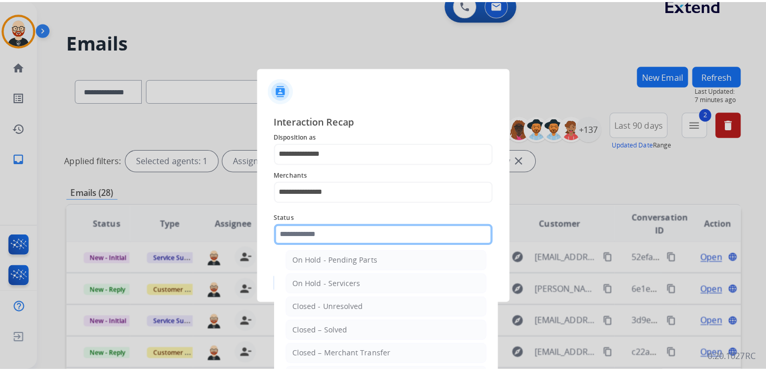
scroll to position [52, 0]
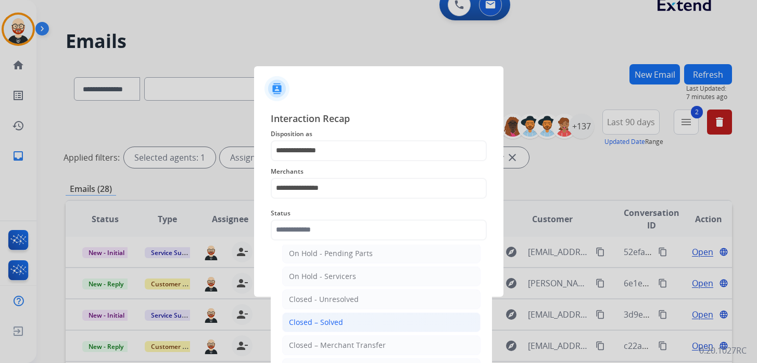
click at [322, 317] on div "Closed – Solved" at bounding box center [316, 322] width 54 height 10
type input "**********"
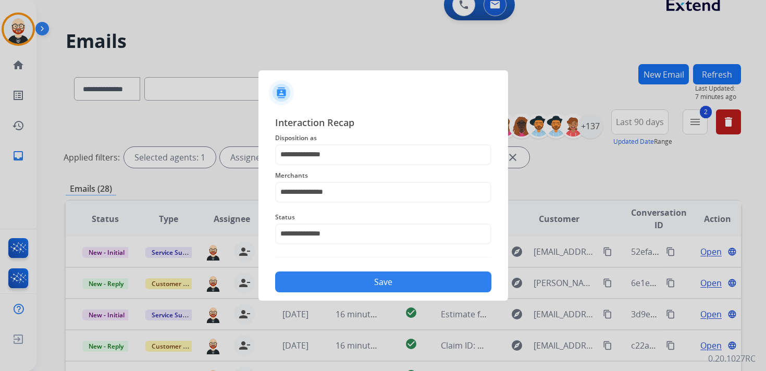
click at [357, 283] on button "Save" at bounding box center [383, 281] width 216 height 21
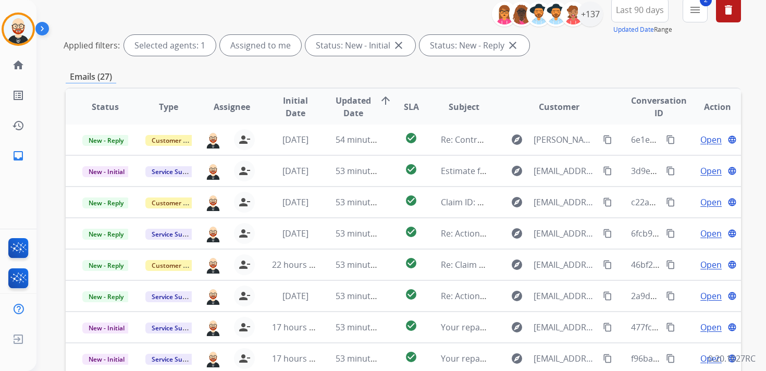
scroll to position [129, 0]
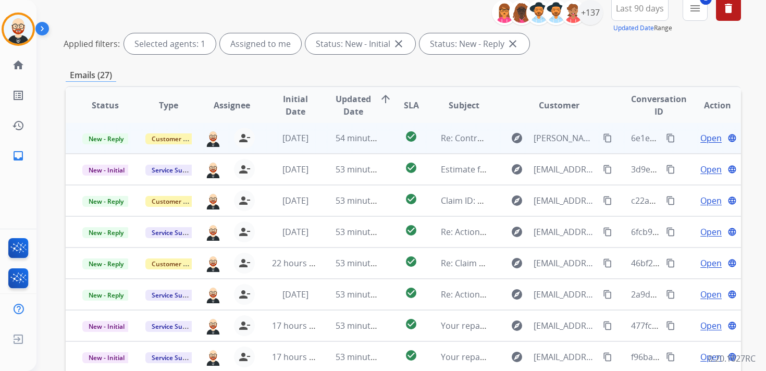
click at [702, 138] on span "Open" at bounding box center [710, 138] width 21 height 13
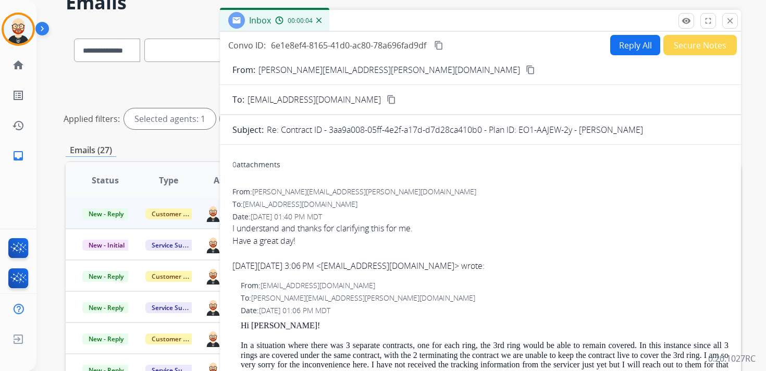
scroll to position [0, 0]
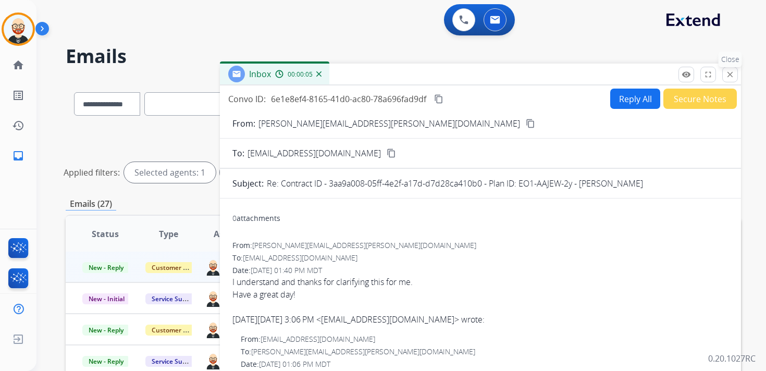
click at [731, 77] on mat-icon "close" at bounding box center [729, 74] width 9 height 9
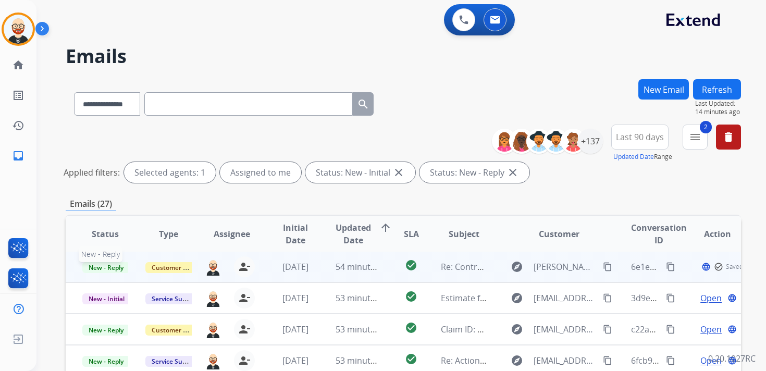
click at [120, 265] on span "New - Reply" at bounding box center [105, 267] width 47 height 11
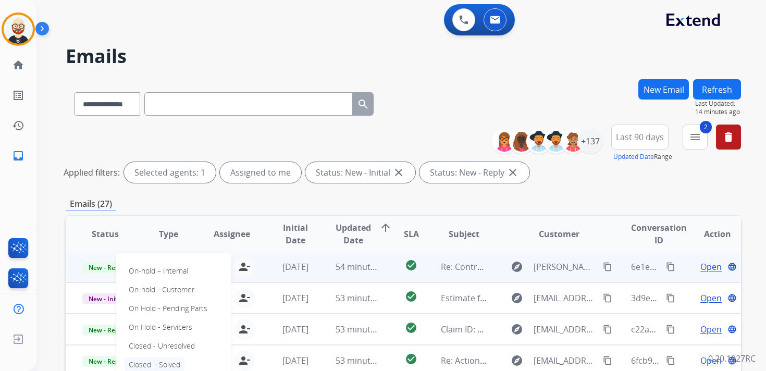
click at [178, 359] on p "Closed – Solved" at bounding box center [154, 364] width 60 height 15
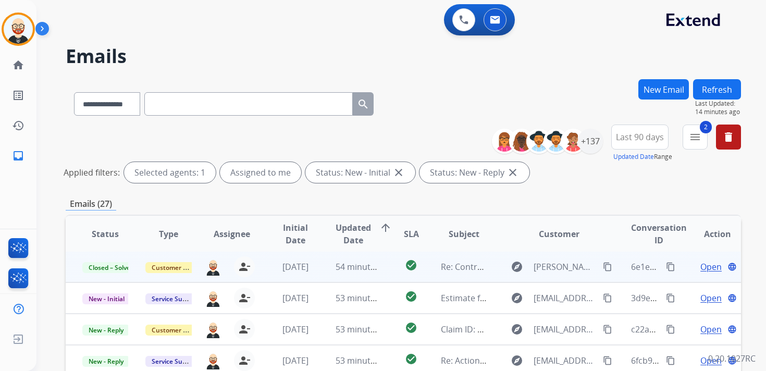
click at [718, 93] on button "Refresh" at bounding box center [717, 89] width 48 height 20
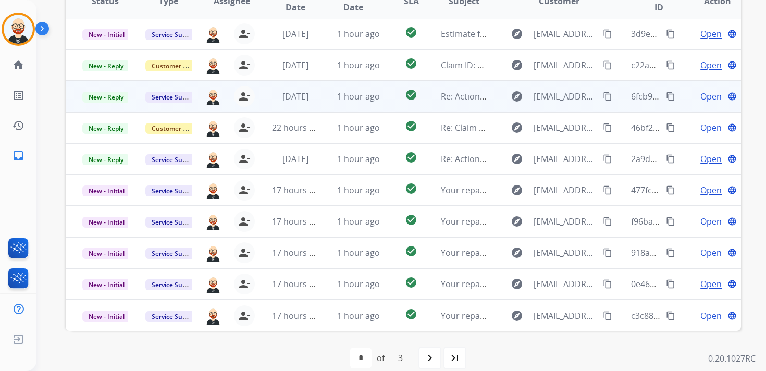
scroll to position [247, 0]
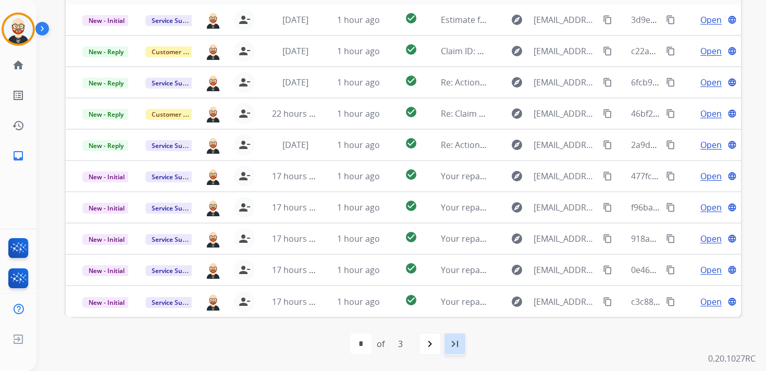
click at [457, 344] on mat-icon "last_page" at bounding box center [455, 344] width 13 height 13
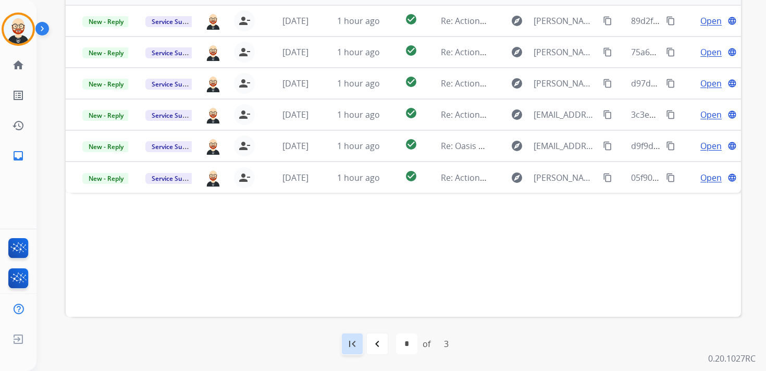
click at [358, 341] on div "first_page" at bounding box center [352, 343] width 23 height 23
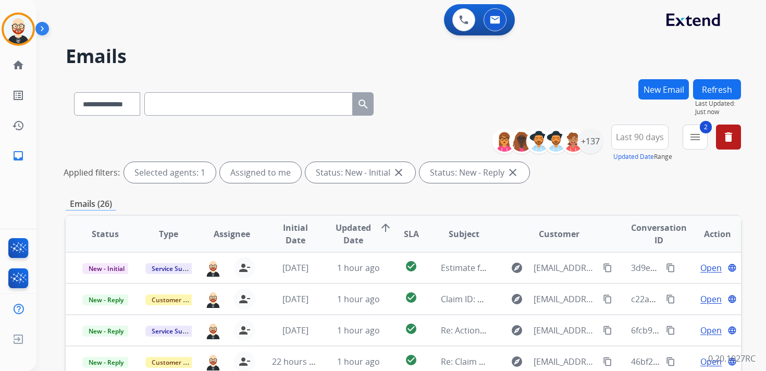
scroll to position [1, 0]
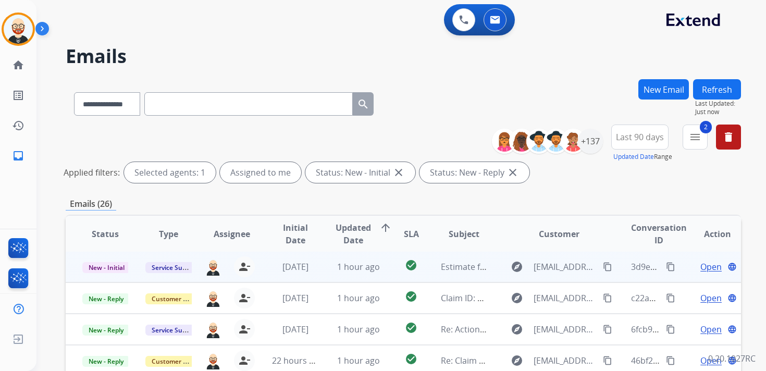
click at [694, 269] on div "Open language" at bounding box center [717, 266] width 46 height 13
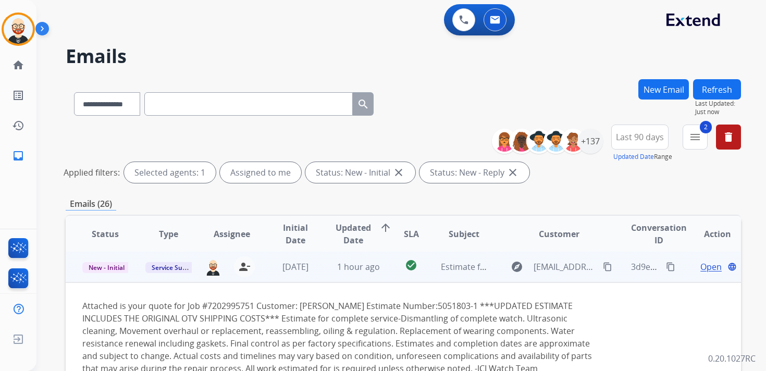
scroll to position [0, 0]
click at [677, 273] on td "Open language" at bounding box center [709, 267] width 64 height 31
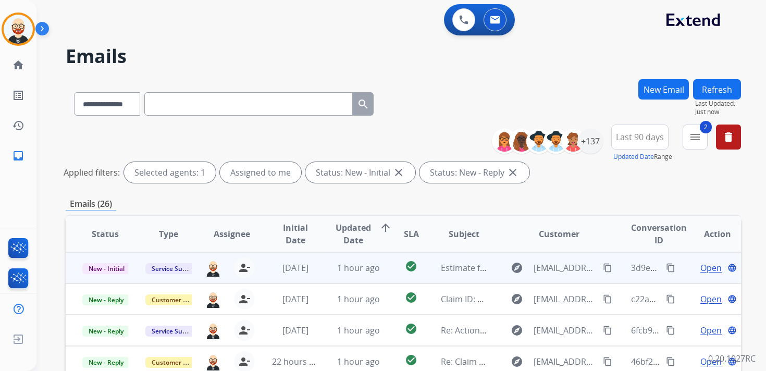
click at [704, 266] on span "Open" at bounding box center [710, 267] width 21 height 13
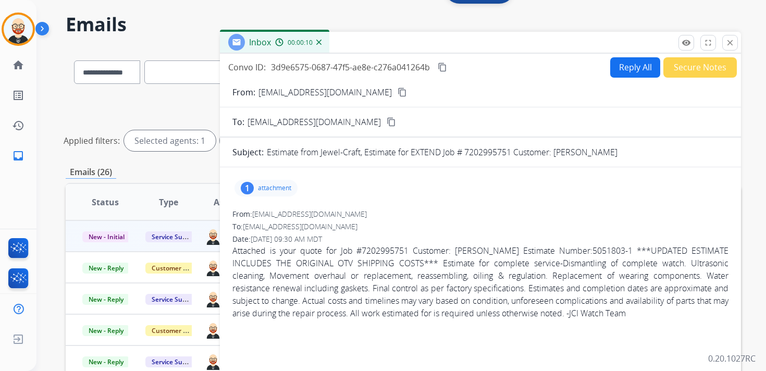
scroll to position [57, 0]
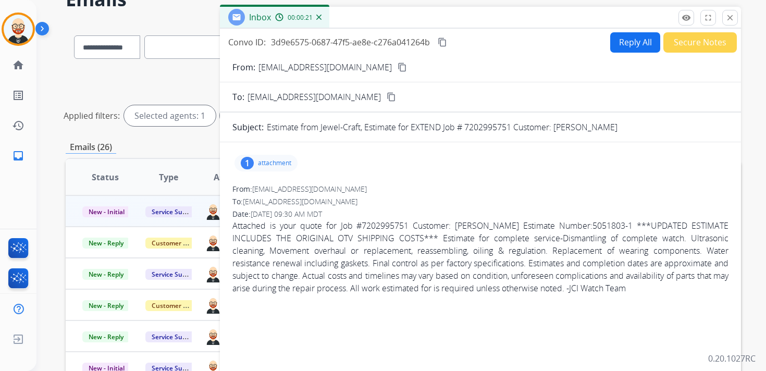
click at [392, 222] on p "Attached is your quote for Job #7202995751 Customer: [PERSON_NAME] Estimate Num…" at bounding box center [480, 256] width 496 height 75
copy p "7202995751"
click at [295, 158] on div "1 attachment" at bounding box center [265, 163] width 63 height 17
click at [310, 188] on mat-icon "download" at bounding box center [313, 189] width 9 height 9
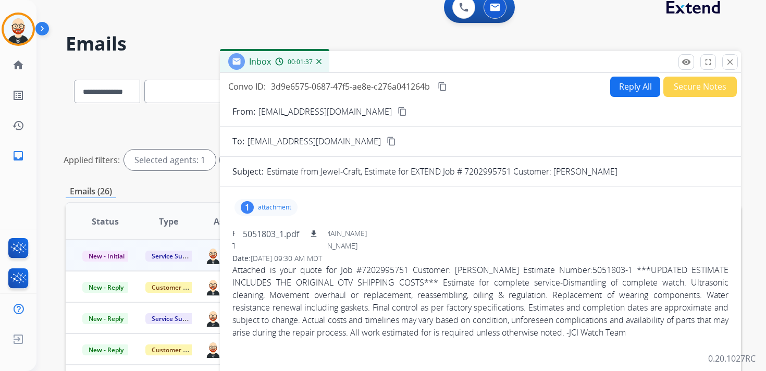
scroll to position [0, 0]
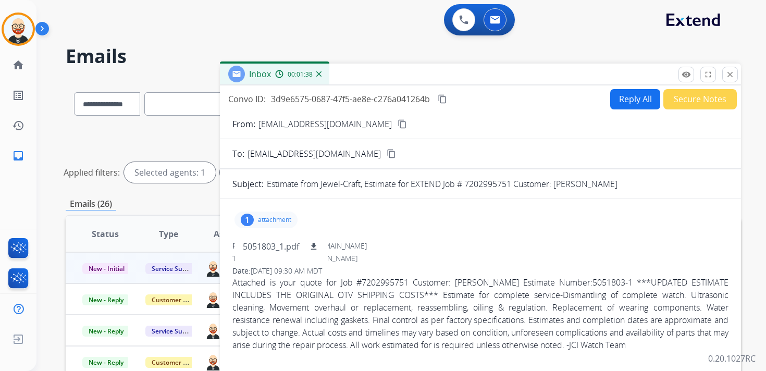
click at [445, 97] on mat-icon "content_copy" at bounding box center [442, 98] width 9 height 9
click at [360, 304] on p "Attached is your quote for Job #7202995751 Customer: [PERSON_NAME] Estimate Num…" at bounding box center [480, 313] width 496 height 75
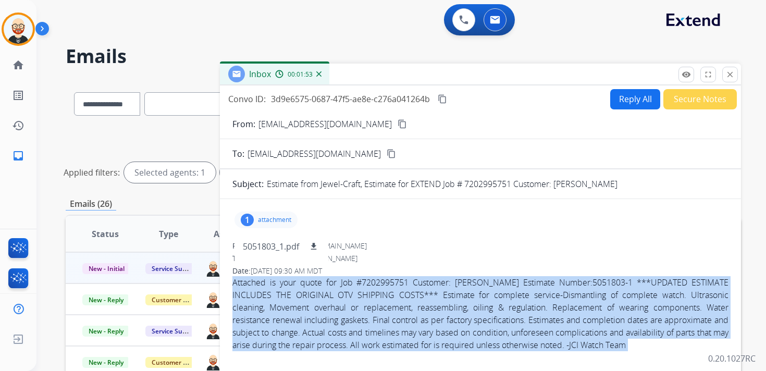
click at [360, 304] on p "Attached is your quote for Job #7202995751 Customer: [PERSON_NAME] Estimate Num…" at bounding box center [480, 313] width 496 height 75
copy app-emails-table "Attached is your quote for Job #7202995751 Customer: [PERSON_NAME] Estimate Num…"
click at [616, 98] on button "Reply All" at bounding box center [635, 99] width 50 height 20
select select "**********"
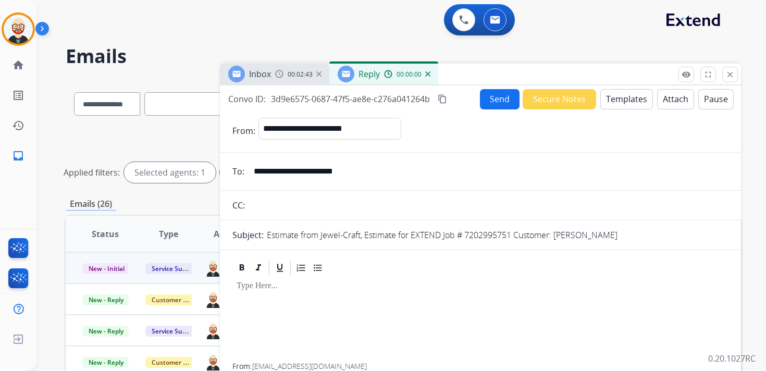
click at [279, 288] on p at bounding box center [480, 285] width 488 height 9
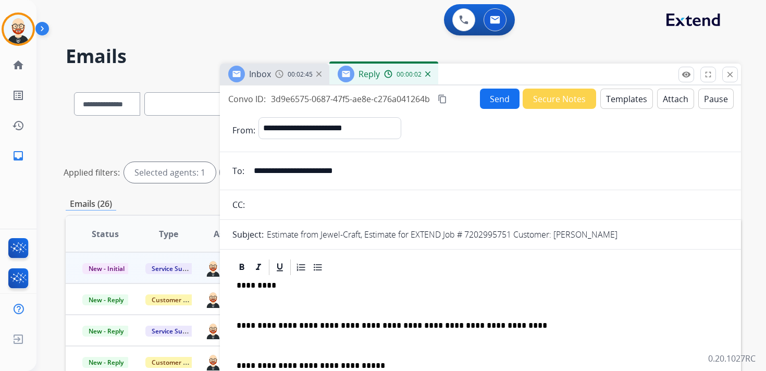
scroll to position [3, 0]
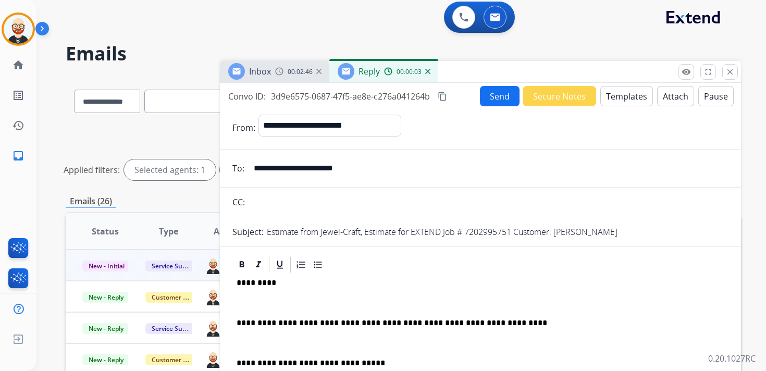
click at [256, 303] on p at bounding box center [480, 302] width 488 height 9
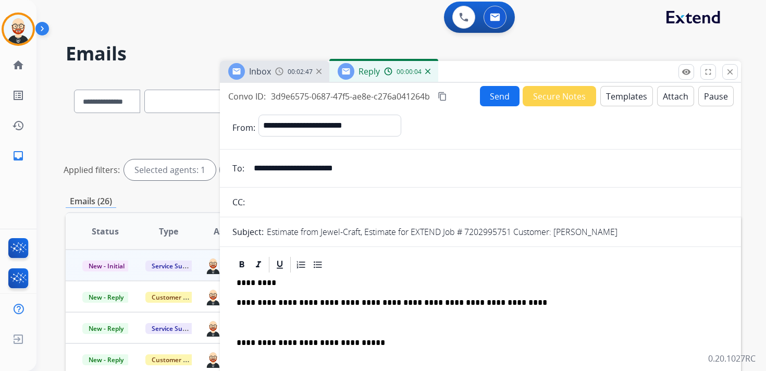
click at [263, 320] on p at bounding box center [480, 322] width 488 height 9
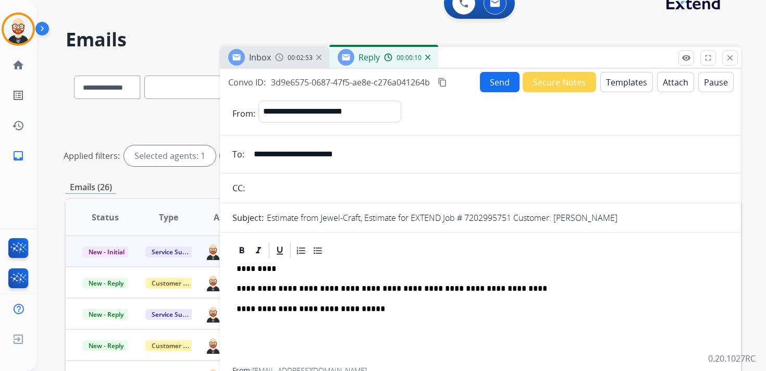
scroll to position [0, 0]
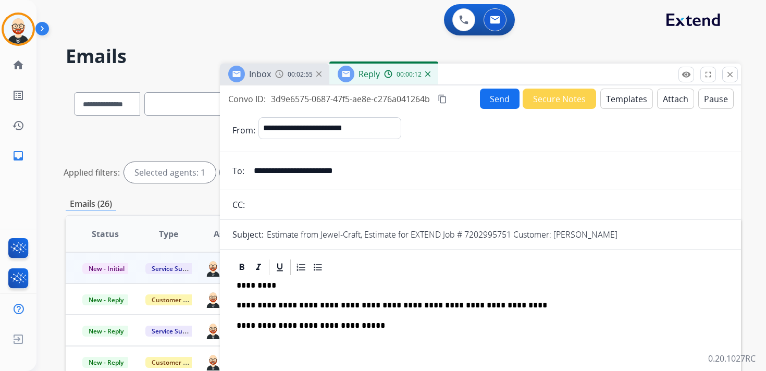
click at [492, 98] on button "Send" at bounding box center [500, 99] width 40 height 20
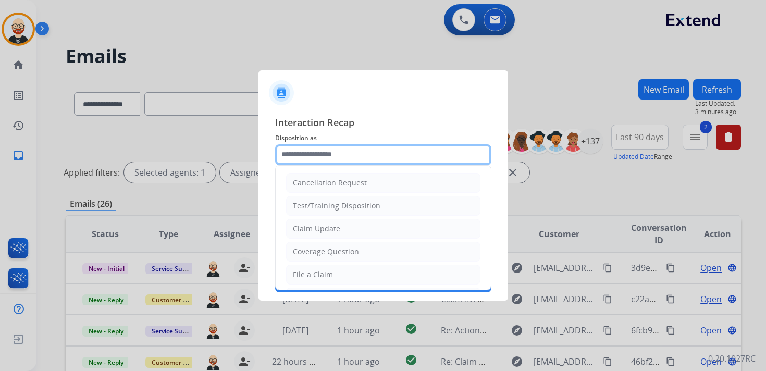
click at [330, 157] on input "text" at bounding box center [383, 154] width 216 height 21
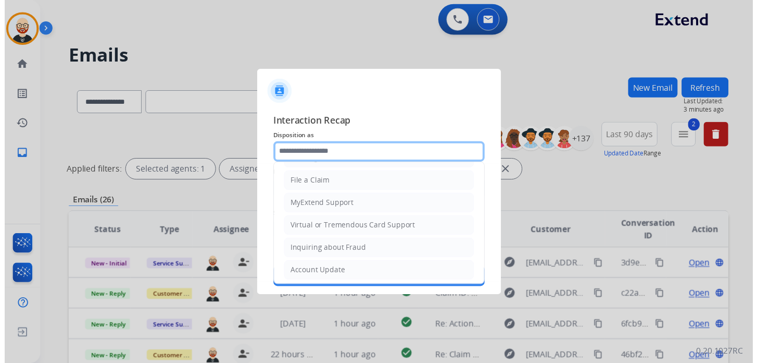
scroll to position [156, 0]
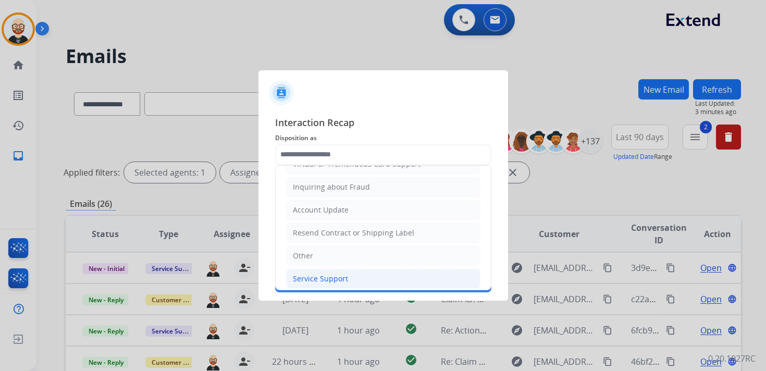
click at [325, 277] on div "Service Support" at bounding box center [320, 278] width 55 height 10
type input "**********"
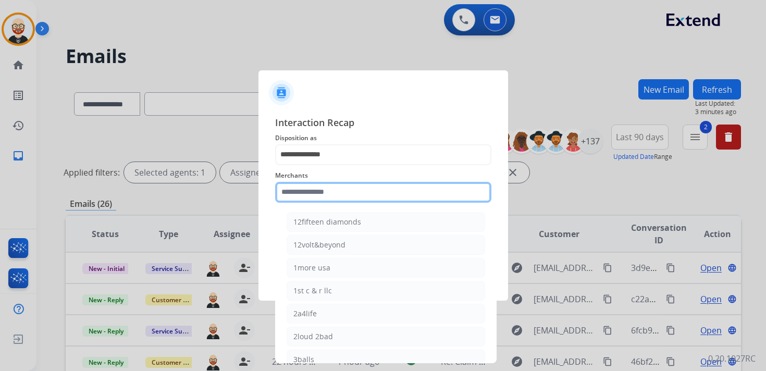
click at [315, 190] on input "text" at bounding box center [383, 192] width 216 height 21
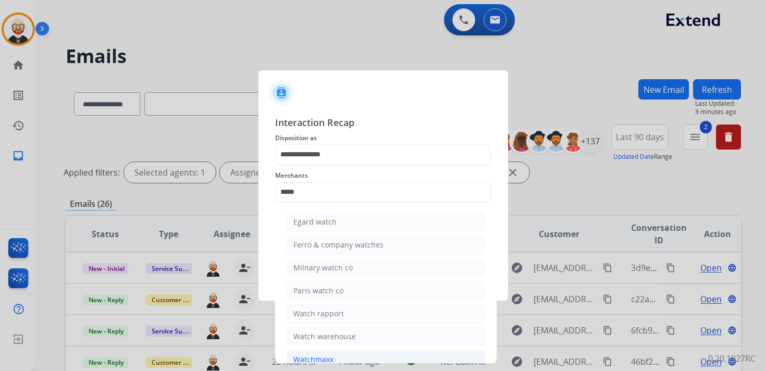
click at [325, 355] on div "Watchmaxx" at bounding box center [313, 359] width 40 height 10
type input "*********"
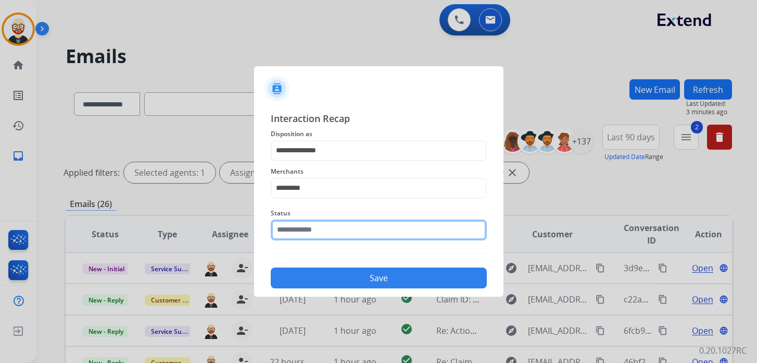
click at [326, 238] on input "text" at bounding box center [379, 229] width 216 height 21
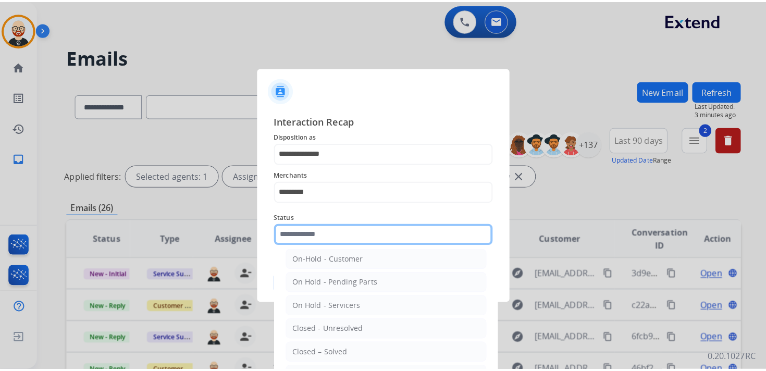
scroll to position [36, 0]
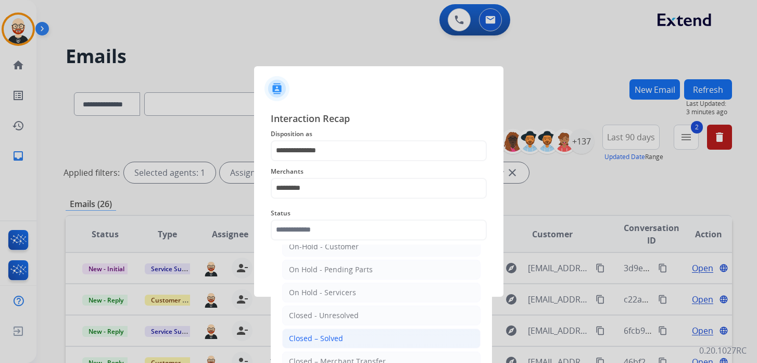
click at [318, 333] on div "Closed – Solved" at bounding box center [316, 338] width 54 height 10
type input "**********"
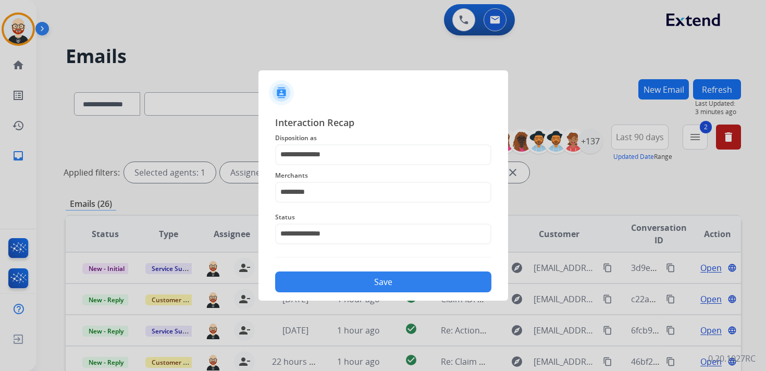
click at [330, 280] on button "Save" at bounding box center [383, 281] width 216 height 21
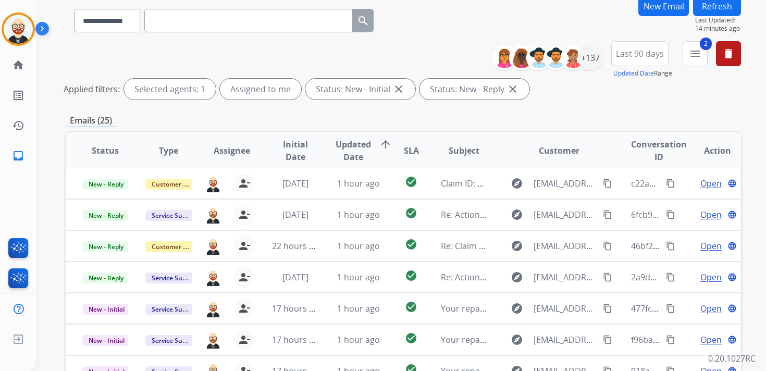
scroll to position [0, 0]
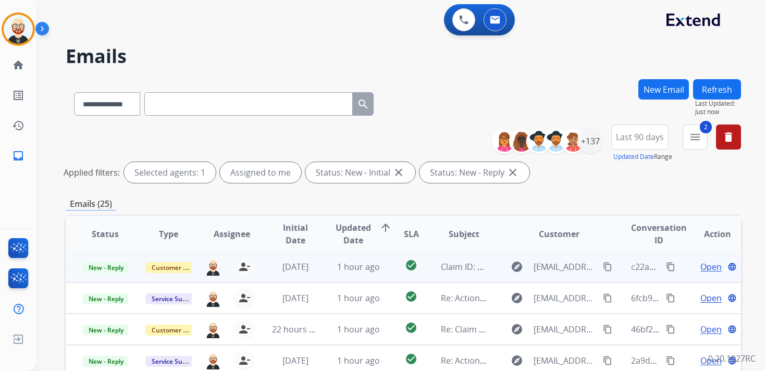
click at [694, 266] on div "Open language" at bounding box center [717, 266] width 46 height 13
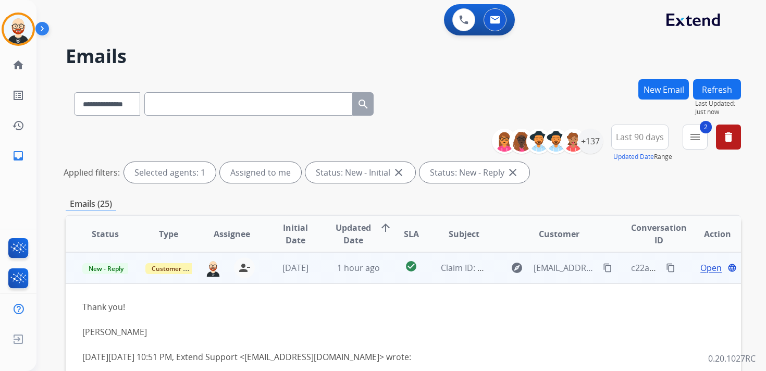
click at [637, 278] on div "c22a1062-e7dd-4150-bd4e-2b16c1022846 content_copy" at bounding box center [654, 267] width 46 height 29
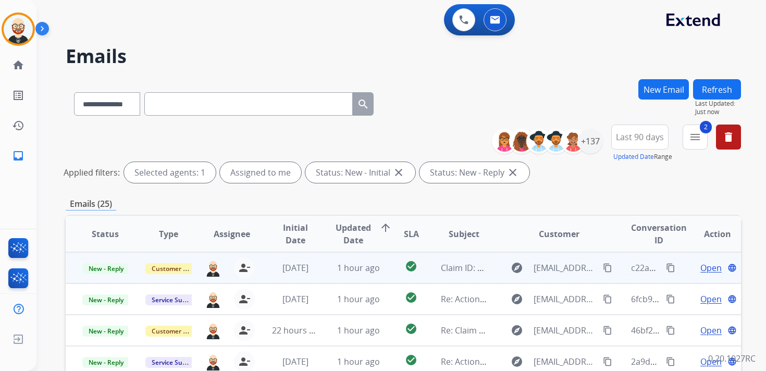
click at [701, 267] on span "Open" at bounding box center [710, 267] width 21 height 13
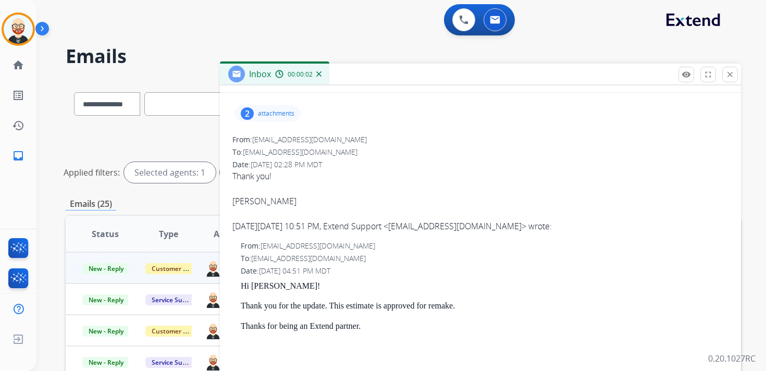
scroll to position [107, 0]
click at [725, 76] on mat-icon "close" at bounding box center [729, 74] width 9 height 9
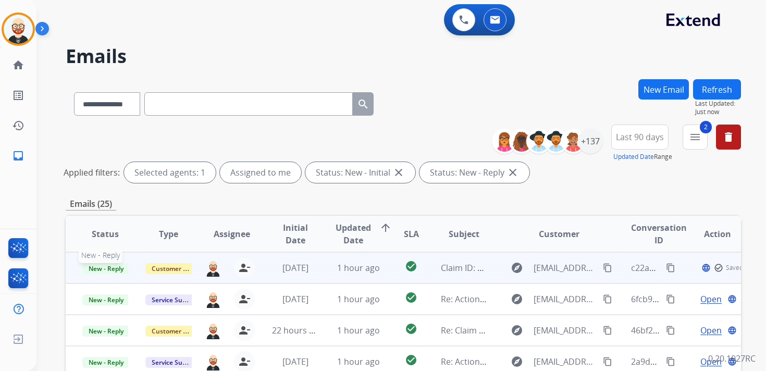
click at [115, 266] on span "New - Reply" at bounding box center [105, 268] width 47 height 11
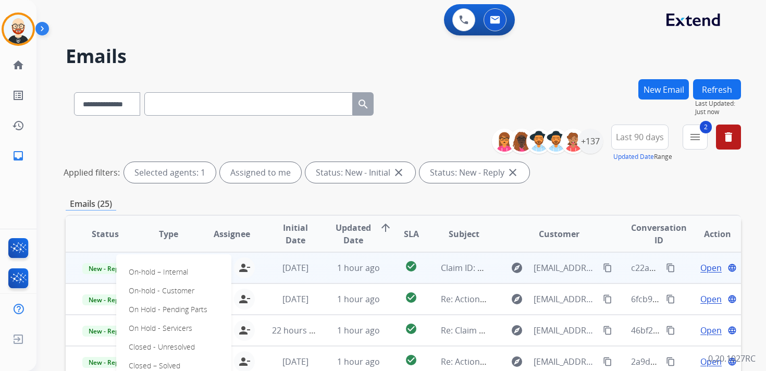
click at [290, 199] on div "Emails (25)" at bounding box center [403, 203] width 675 height 13
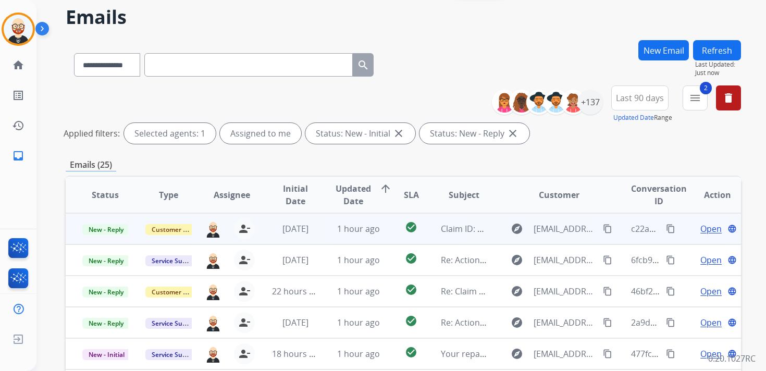
scroll to position [54, 0]
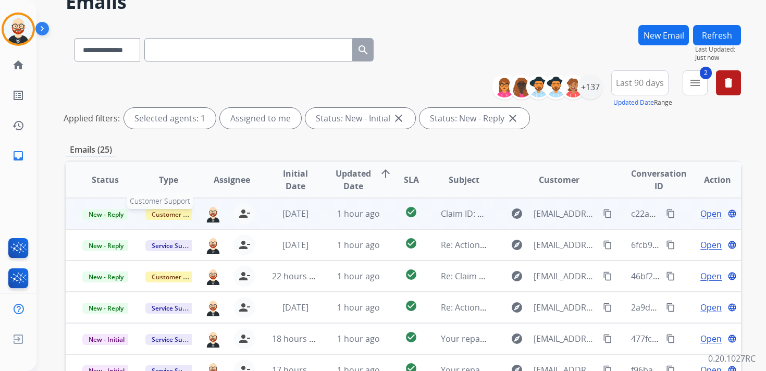
click at [168, 217] on span "Customer Support" at bounding box center [179, 214] width 68 height 11
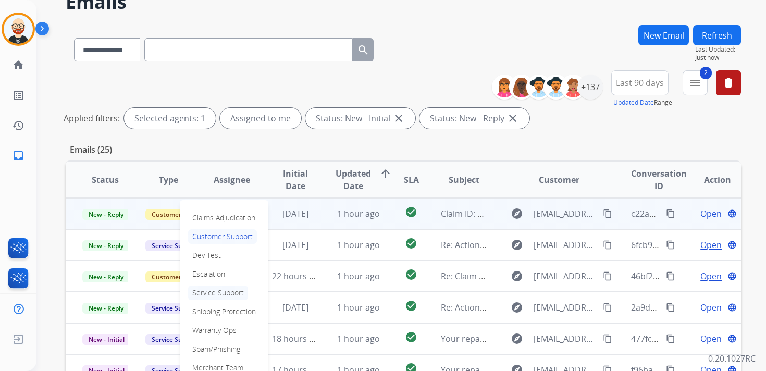
click at [214, 293] on p "Service Support" at bounding box center [218, 292] width 60 height 15
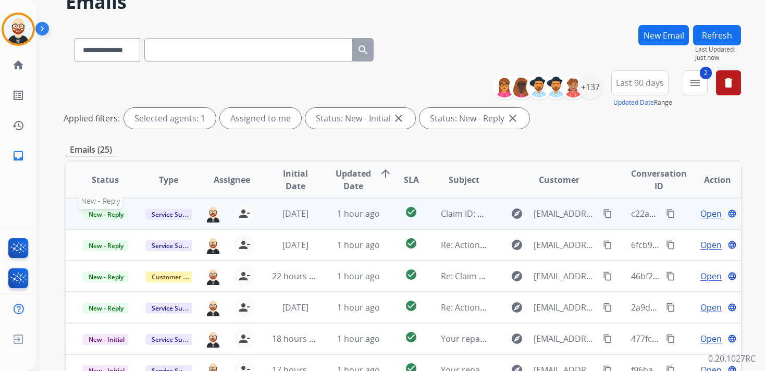
click at [102, 218] on span "New - Reply" at bounding box center [105, 214] width 47 height 11
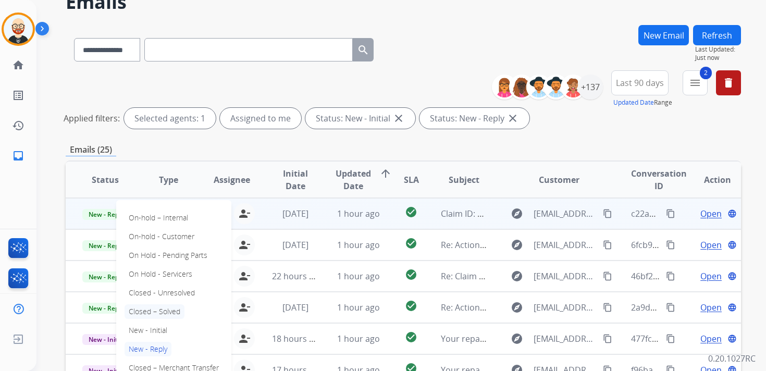
click at [153, 308] on p "Closed – Solved" at bounding box center [154, 311] width 60 height 15
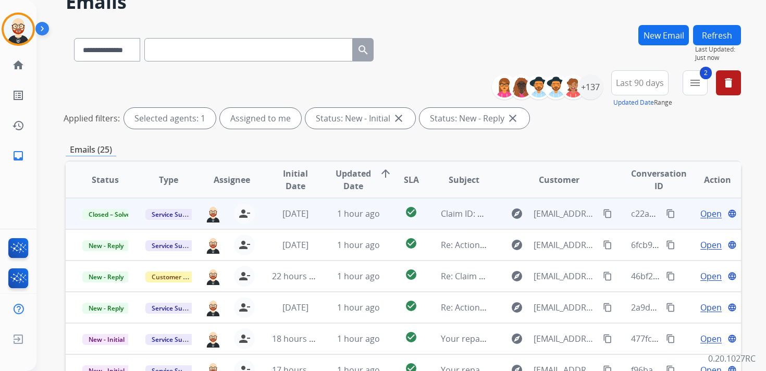
click at [719, 33] on button "Refresh" at bounding box center [717, 35] width 48 height 20
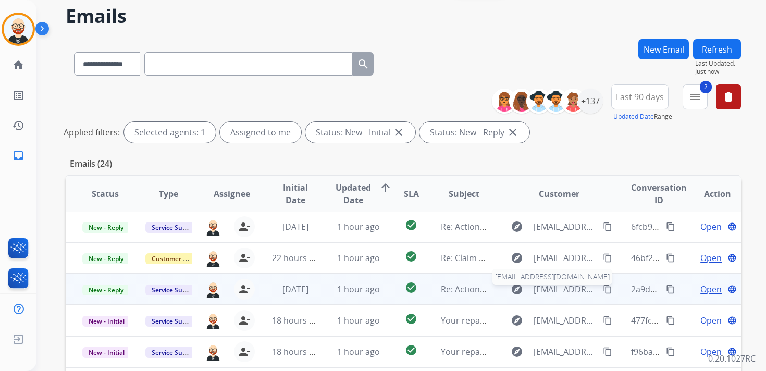
scroll to position [42, 0]
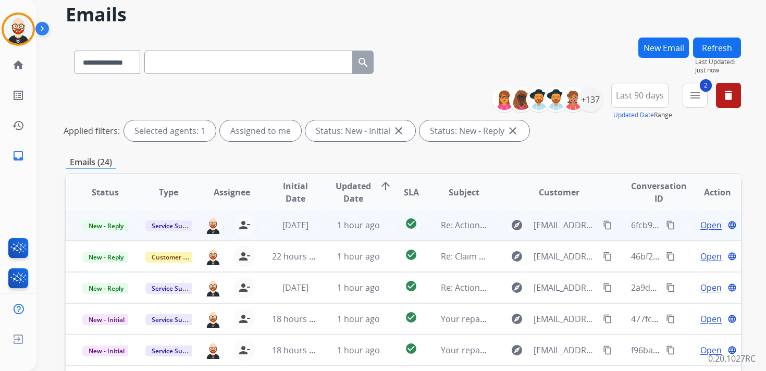
click at [704, 227] on span "Open" at bounding box center [710, 225] width 21 height 13
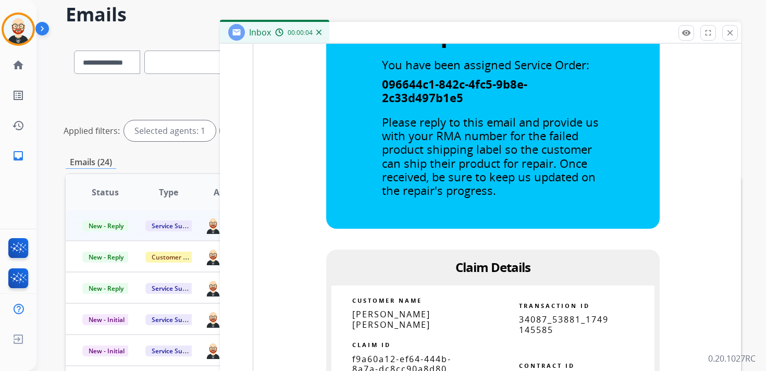
scroll to position [920, 0]
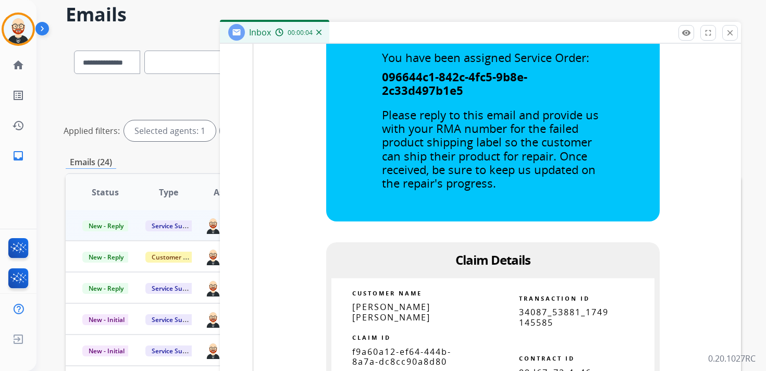
click at [406, 346] on span "f9a60a12-ef64-444b-8a7a-dc8cc90a8d80" at bounding box center [401, 356] width 99 height 21
copy tbody
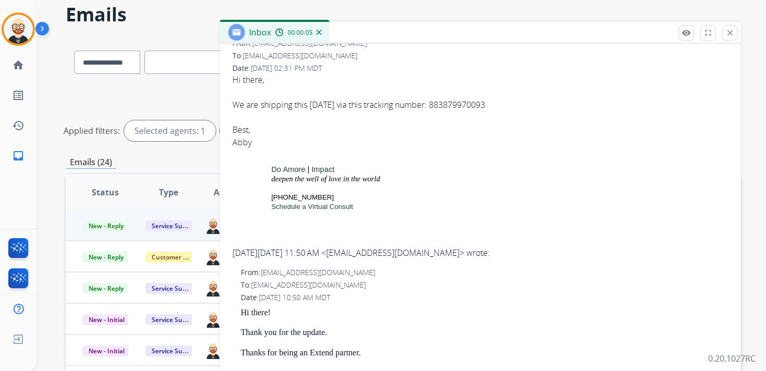
scroll to position [0, 0]
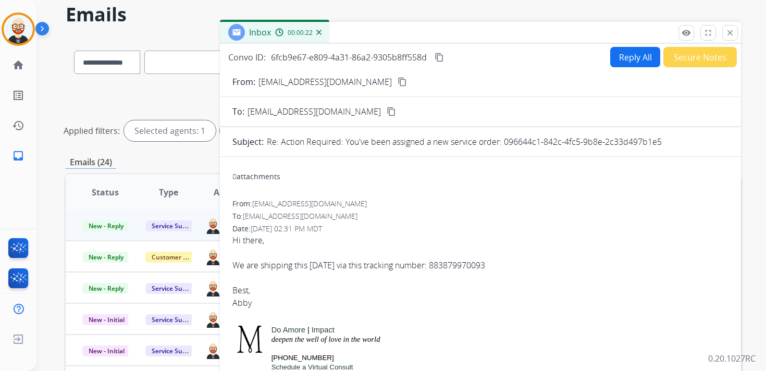
click at [439, 58] on mat-icon "content_copy" at bounding box center [438, 57] width 9 height 9
click at [443, 59] on mat-icon "content_copy" at bounding box center [438, 57] width 9 height 9
click at [386, 270] on div "We are shipping this [DATE] via this tracking number: 883879970093" at bounding box center [480, 265] width 496 height 13
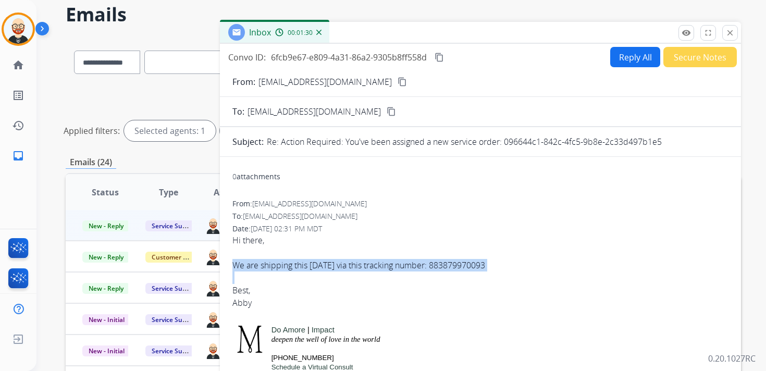
click at [386, 270] on div "We are shipping this [DATE] via this tracking number: 883879970093" at bounding box center [480, 265] width 496 height 13
copy div "We are shipping this [DATE] via this tracking number: 883879970093"
click at [611, 59] on button "Reply All" at bounding box center [635, 57] width 50 height 20
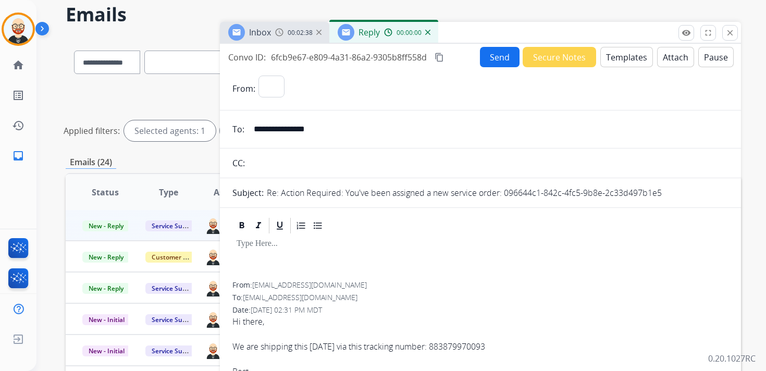
select select "**********"
click at [298, 250] on div at bounding box center [480, 258] width 496 height 47
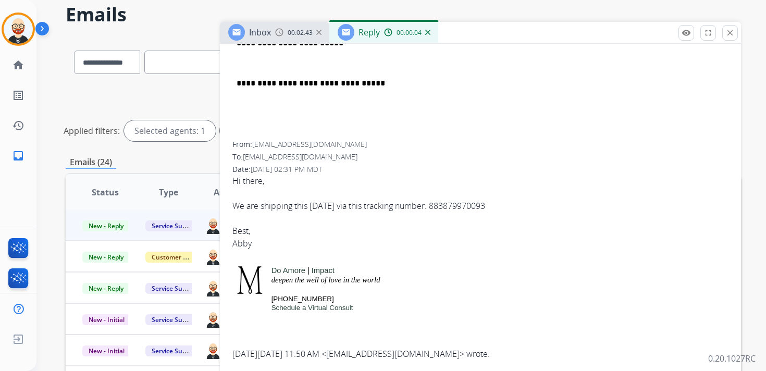
scroll to position [216, 0]
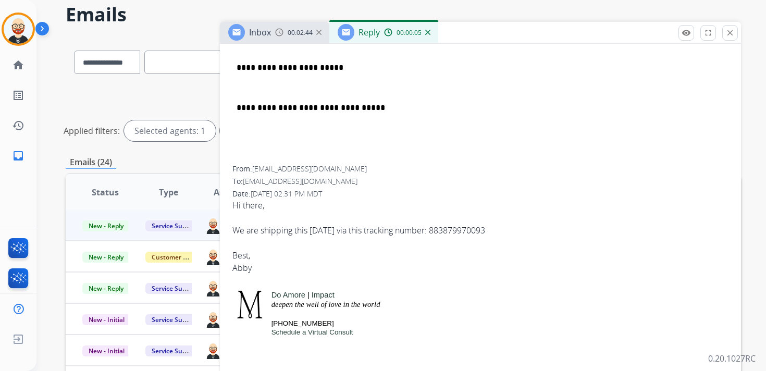
click at [243, 269] on div "Best, Abby" at bounding box center [480, 261] width 496 height 25
copy div "Abby"
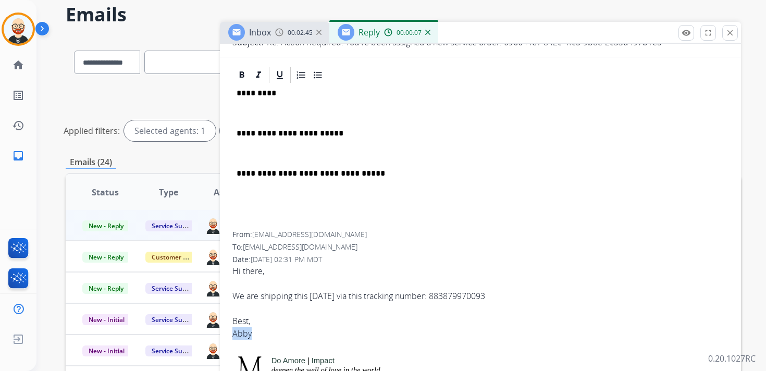
scroll to position [0, 0]
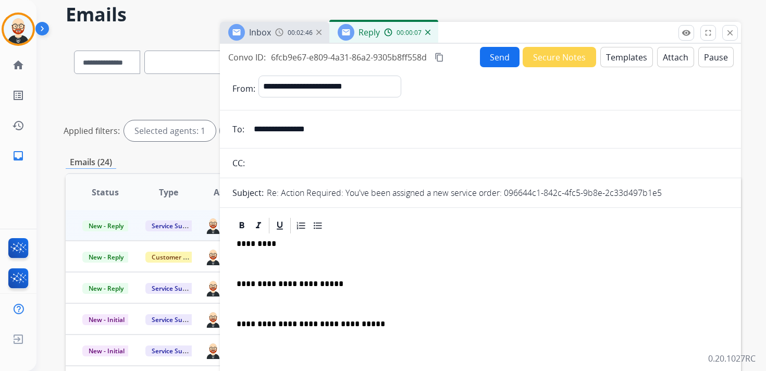
click at [261, 243] on p "*********" at bounding box center [475, 243] width 479 height 9
click at [256, 260] on p at bounding box center [480, 263] width 488 height 9
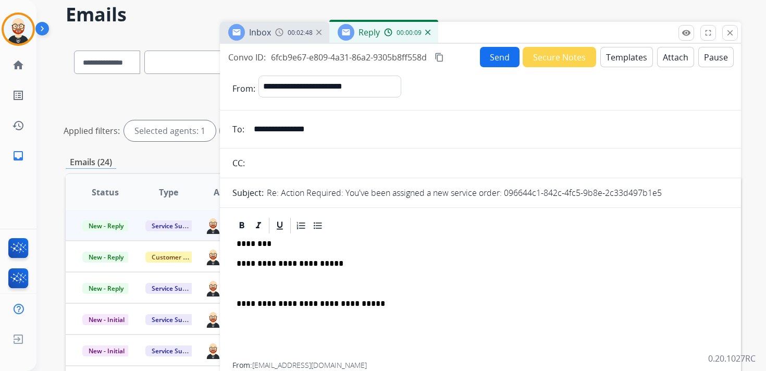
click at [254, 283] on p at bounding box center [480, 283] width 488 height 9
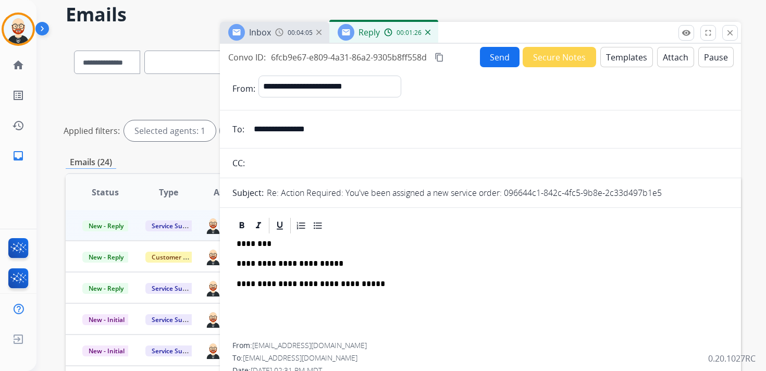
click at [493, 63] on button "Send" at bounding box center [500, 57] width 40 height 20
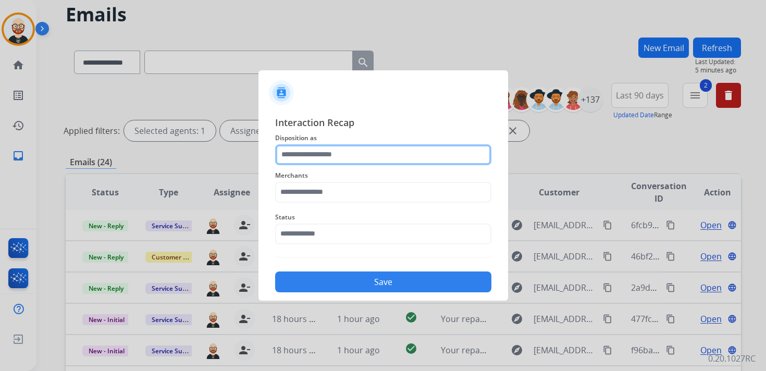
click at [345, 154] on input "text" at bounding box center [383, 154] width 216 height 21
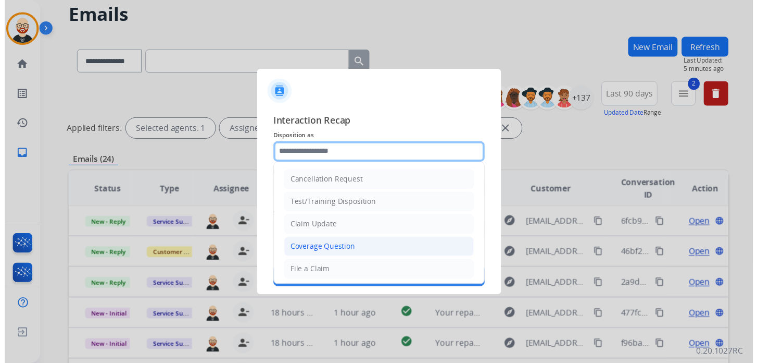
scroll to position [156, 0]
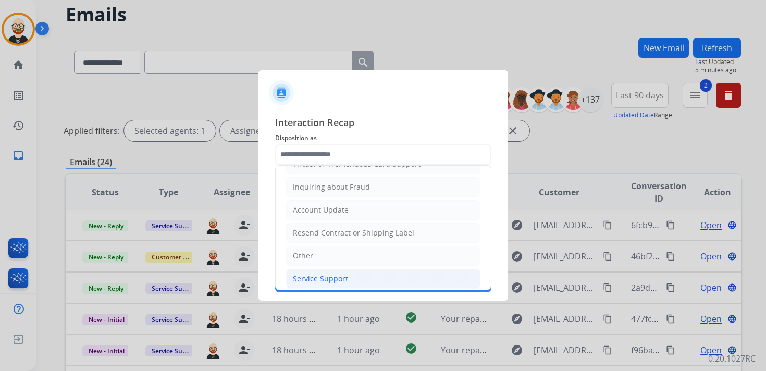
click at [332, 273] on div "Service Support" at bounding box center [320, 278] width 55 height 10
type input "**********"
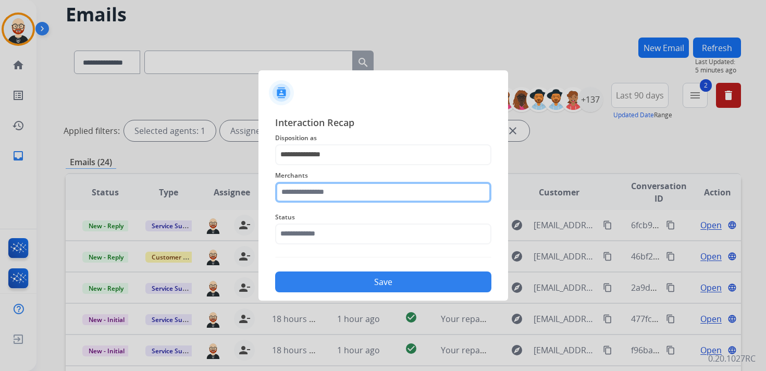
click at [312, 190] on input "text" at bounding box center [383, 192] width 216 height 21
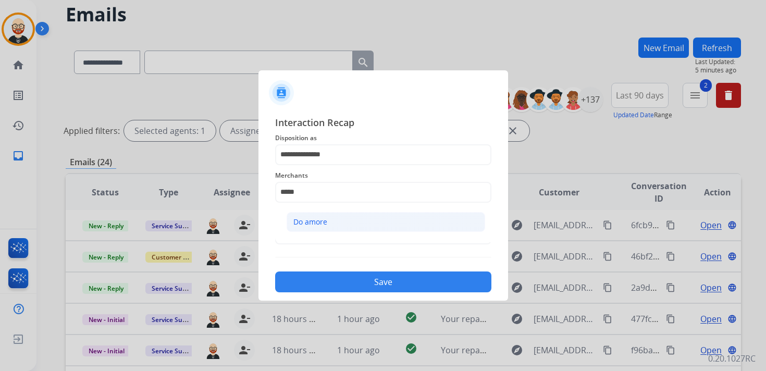
click at [316, 218] on div "Do amore" at bounding box center [310, 222] width 34 height 10
type input "********"
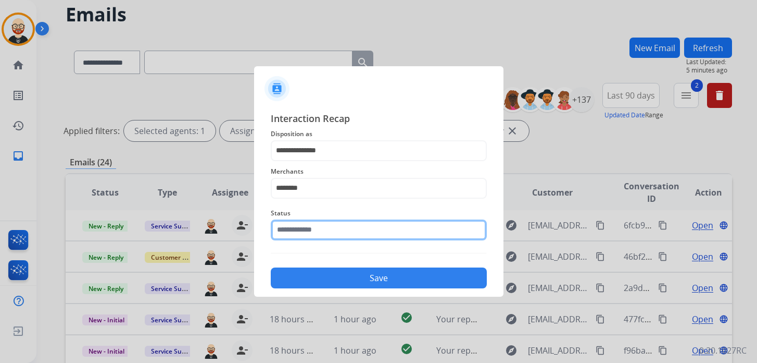
click at [316, 233] on input "text" at bounding box center [379, 229] width 216 height 21
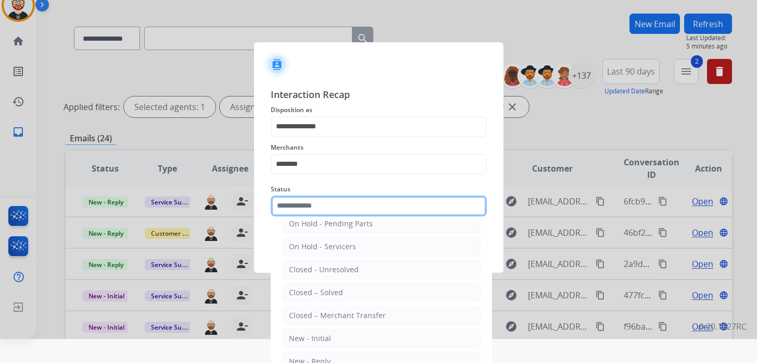
scroll to position [38, 0]
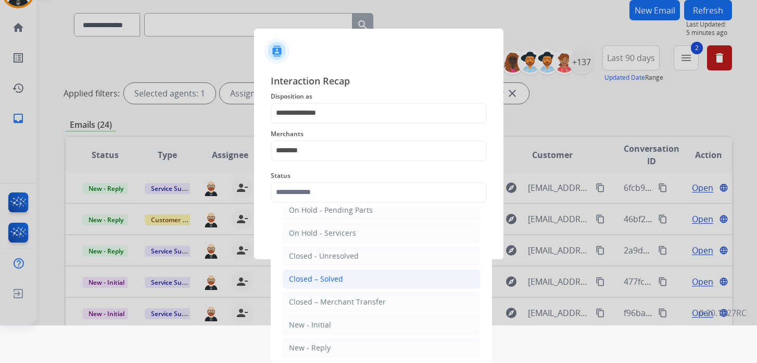
click at [334, 277] on div "Closed – Solved" at bounding box center [316, 278] width 54 height 10
type input "**********"
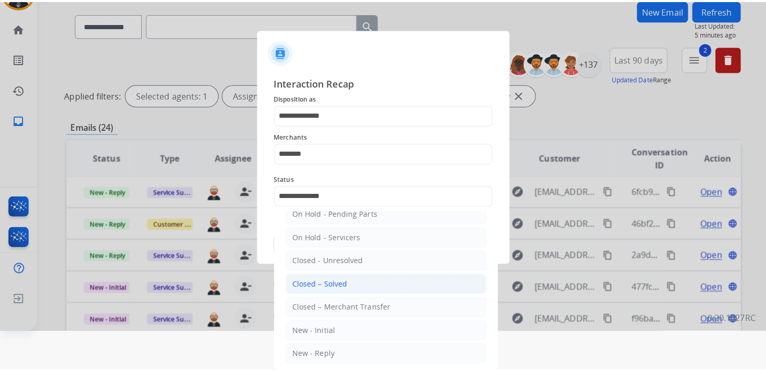
scroll to position [0, 0]
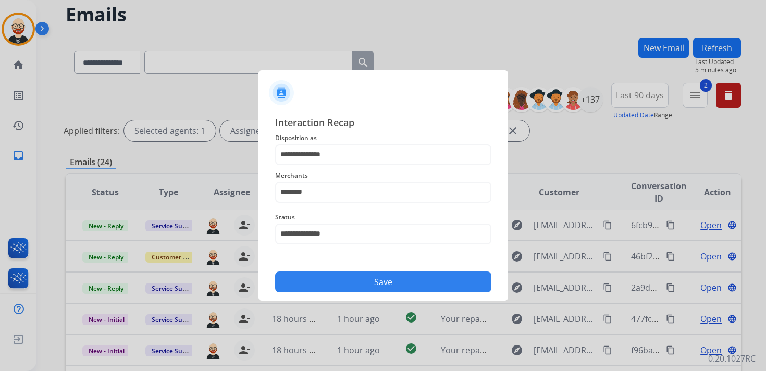
click at [335, 278] on button "Save" at bounding box center [383, 281] width 216 height 21
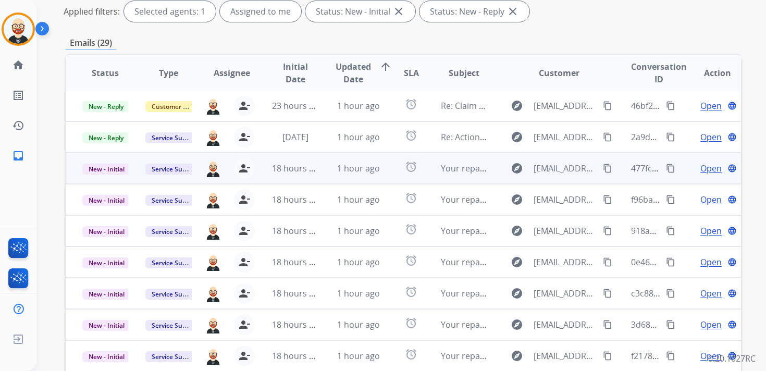
scroll to position [247, 0]
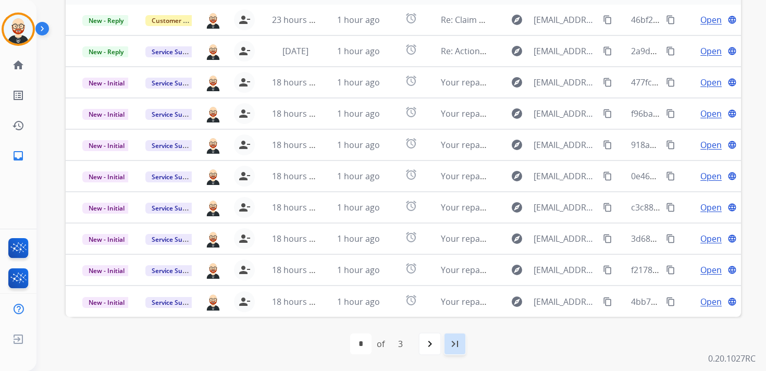
click at [454, 345] on mat-icon "last_page" at bounding box center [455, 344] width 13 height 13
select select "*"
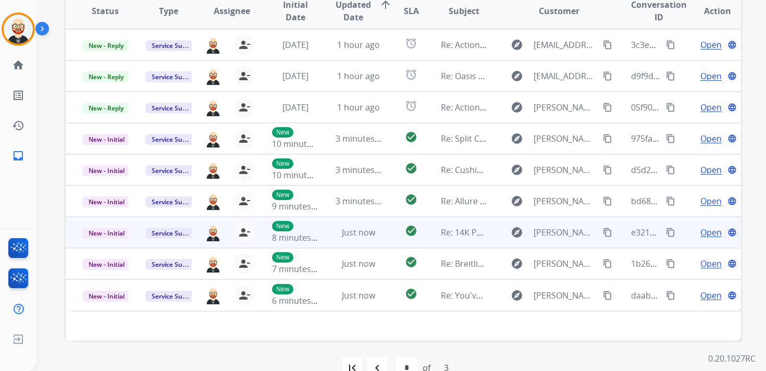
scroll to position [233, 0]
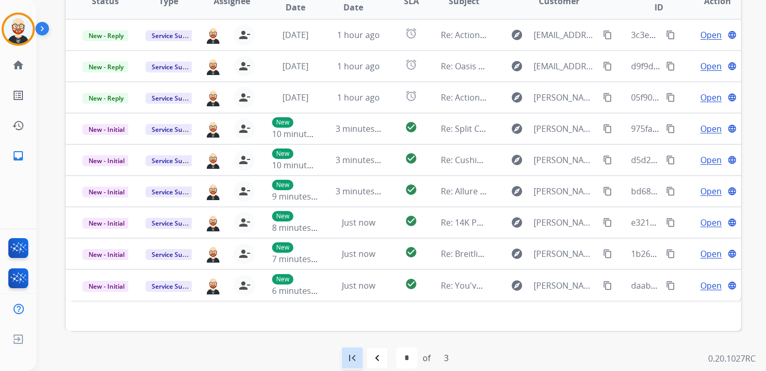
click at [354, 354] on mat-icon "first_page" at bounding box center [352, 358] width 13 height 13
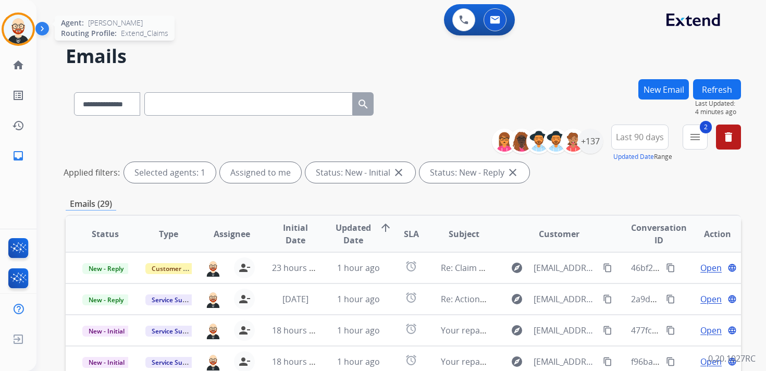
click at [15, 28] on img at bounding box center [18, 29] width 29 height 29
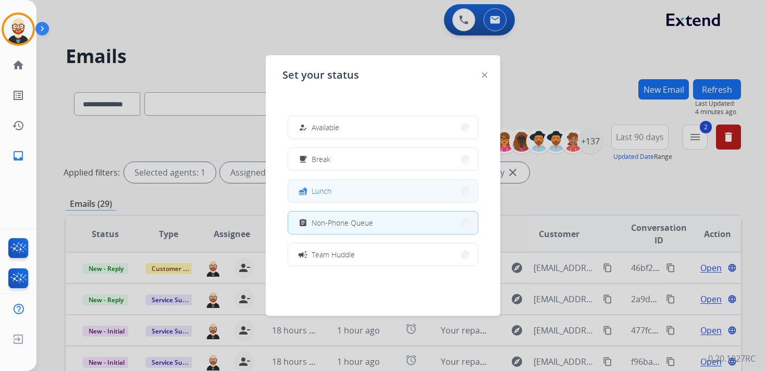
click at [341, 191] on button "fastfood Lunch" at bounding box center [383, 191] width 190 height 22
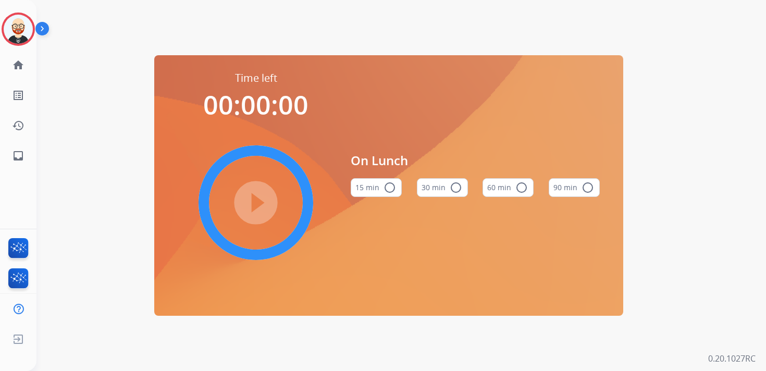
click at [454, 188] on mat-icon "radio_button_unchecked" at bounding box center [456, 187] width 13 height 13
click at [253, 205] on mat-icon "play_circle_filled" at bounding box center [256, 202] width 13 height 13
